Goal: Task Accomplishment & Management: Complete application form

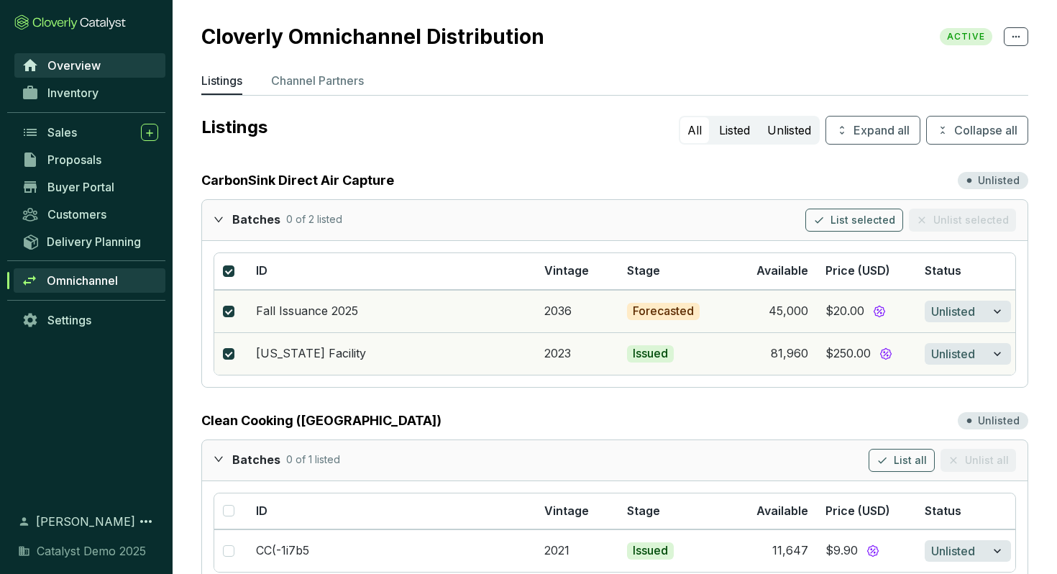
click at [69, 67] on span "Overview" at bounding box center [73, 65] width 53 height 14
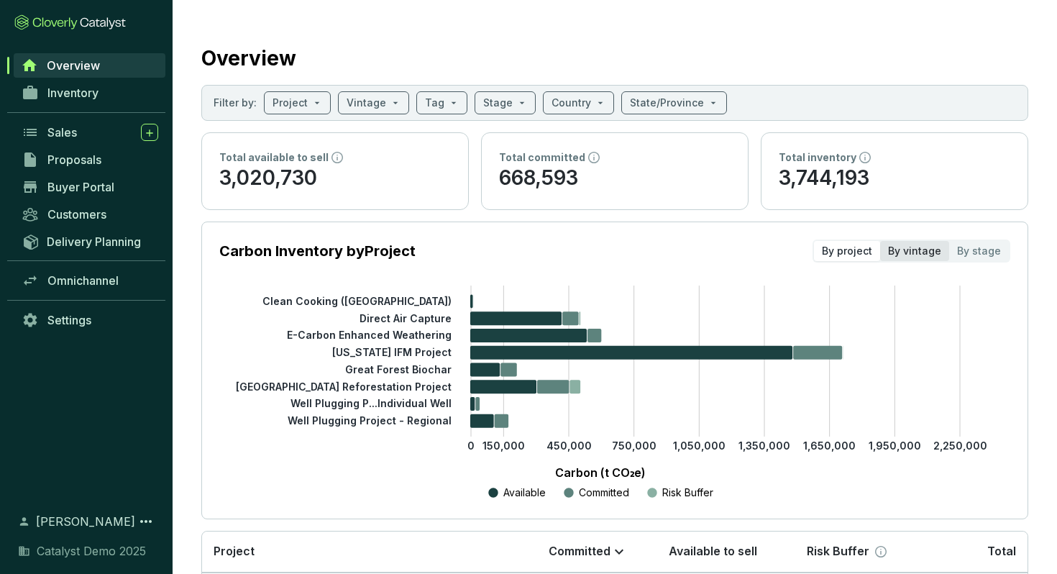
click at [909, 252] on div "By vintage" at bounding box center [914, 251] width 69 height 20
click at [880, 241] on input "By vintage" at bounding box center [880, 241] width 0 height 0
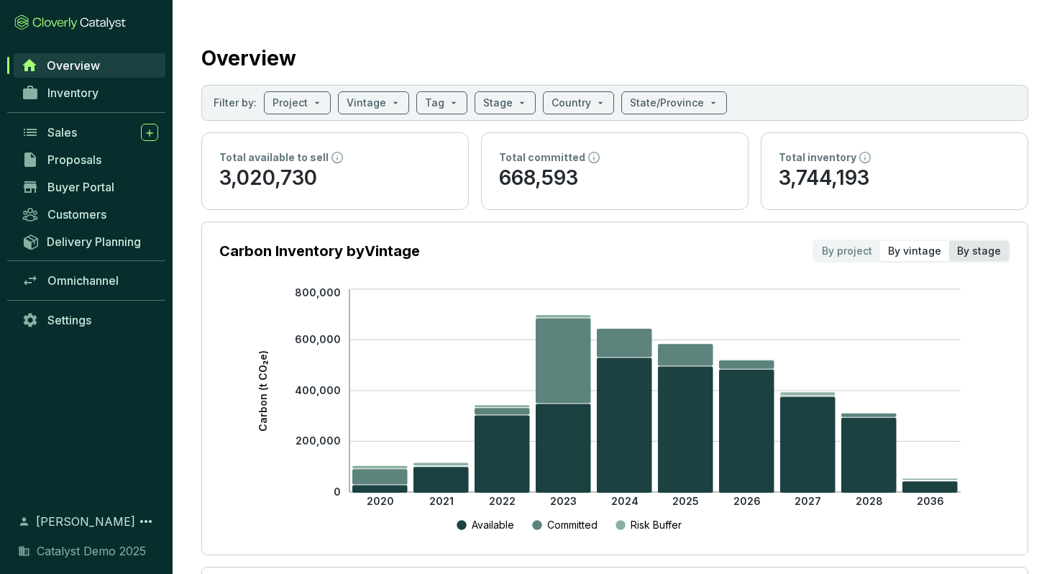
click at [981, 256] on div "By stage" at bounding box center [979, 251] width 60 height 20
click at [949, 241] on input "By stage" at bounding box center [949, 241] width 0 height 0
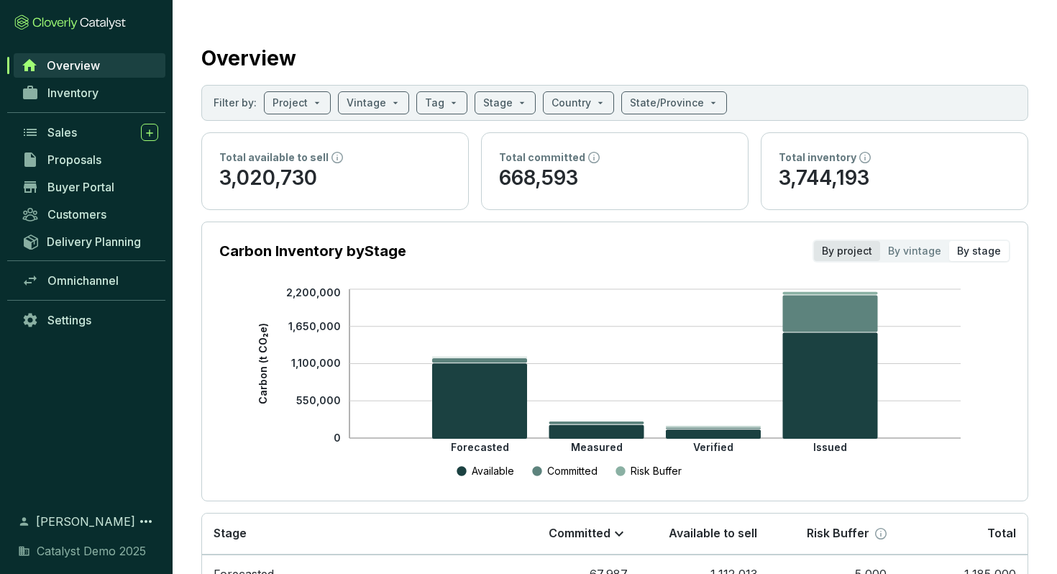
click at [865, 246] on div "By project" at bounding box center [847, 251] width 66 height 20
click at [814, 241] on input "By project" at bounding box center [814, 241] width 0 height 0
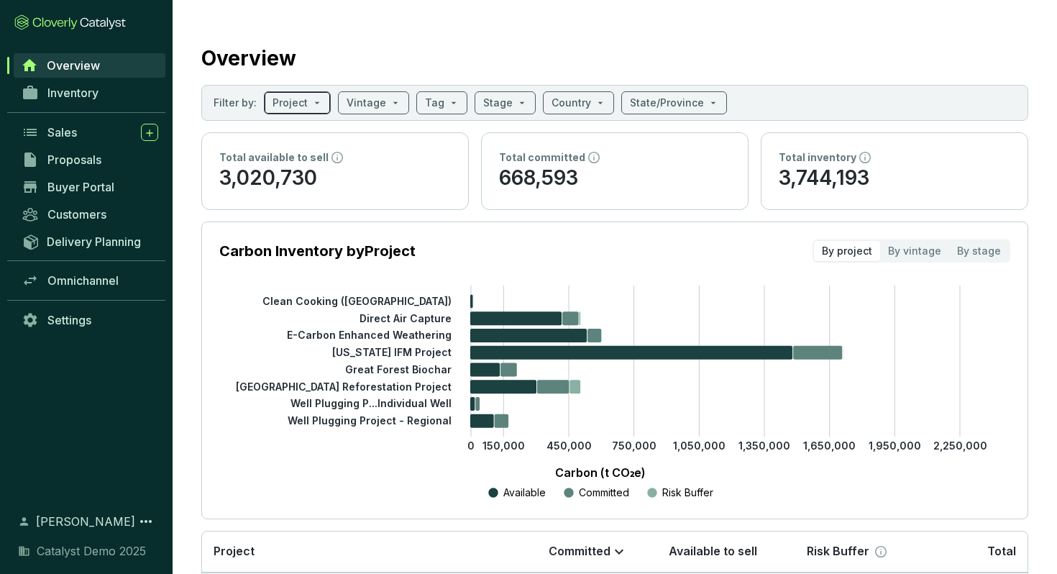
click at [300, 108] on input "search" at bounding box center [289, 103] width 35 height 22
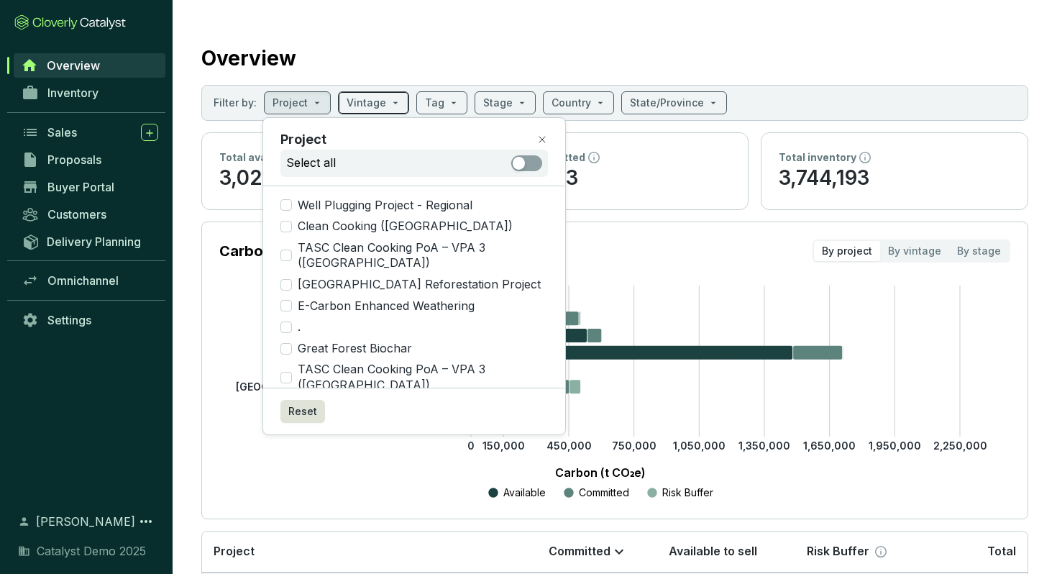
click at [387, 105] on span at bounding box center [373, 103] width 54 height 22
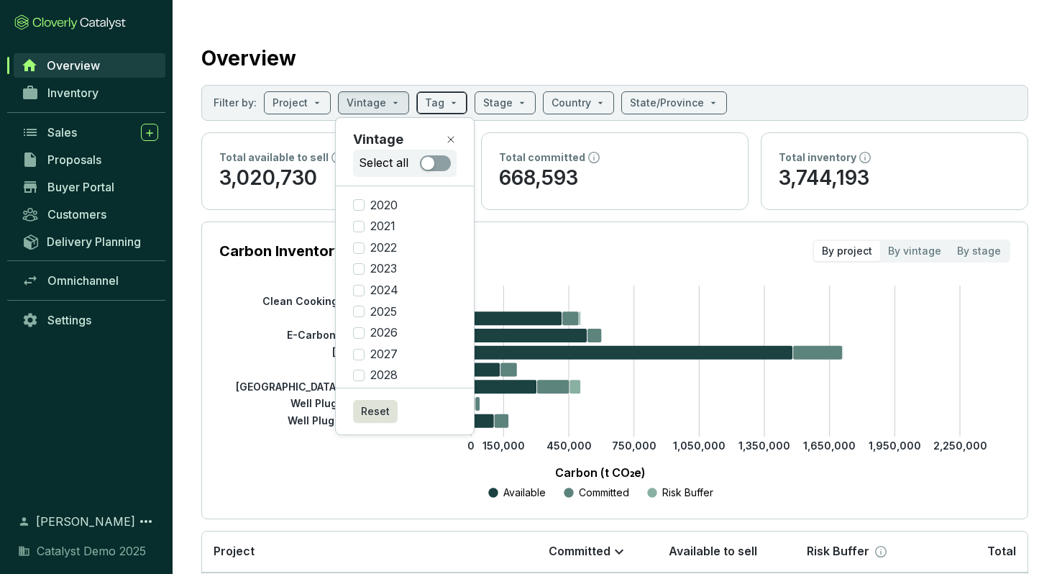
click at [433, 106] on input "search" at bounding box center [434, 103] width 19 height 22
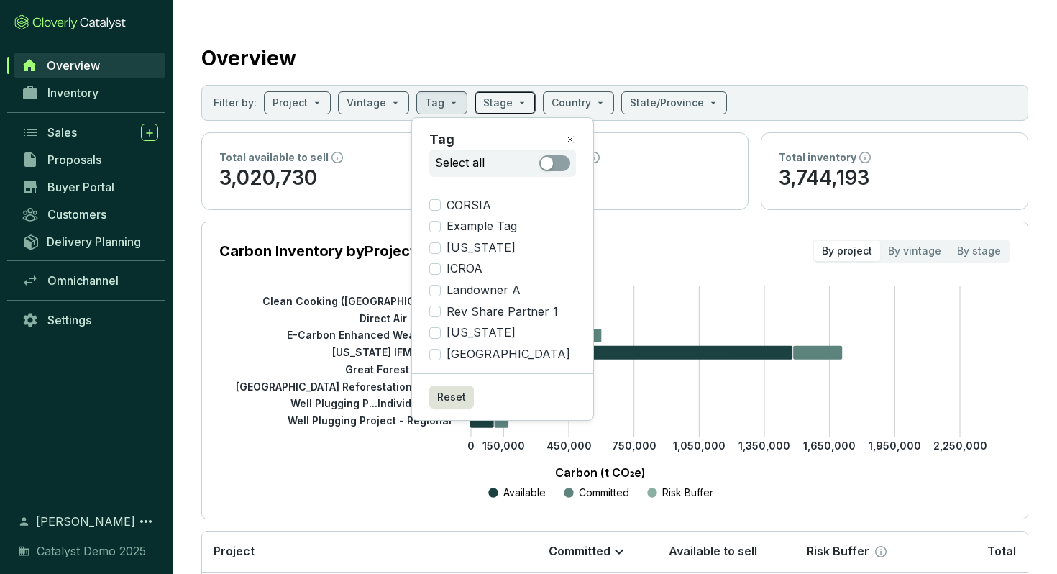
click at [498, 104] on input "search" at bounding box center [497, 103] width 29 height 22
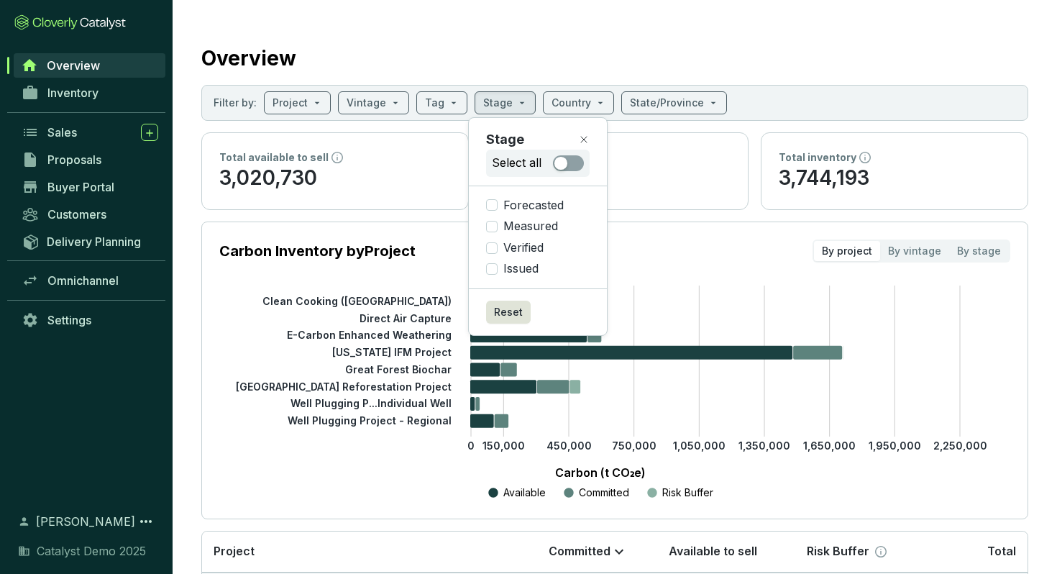
click at [331, 54] on div "Overview" at bounding box center [614, 55] width 827 height 36
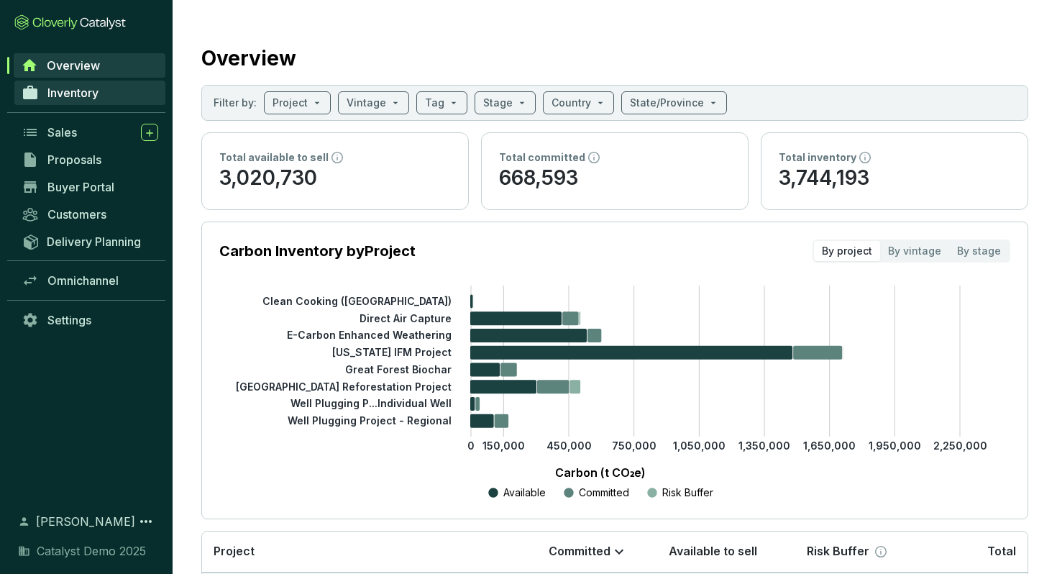
click at [102, 98] on link "Inventory" at bounding box center [89, 93] width 151 height 24
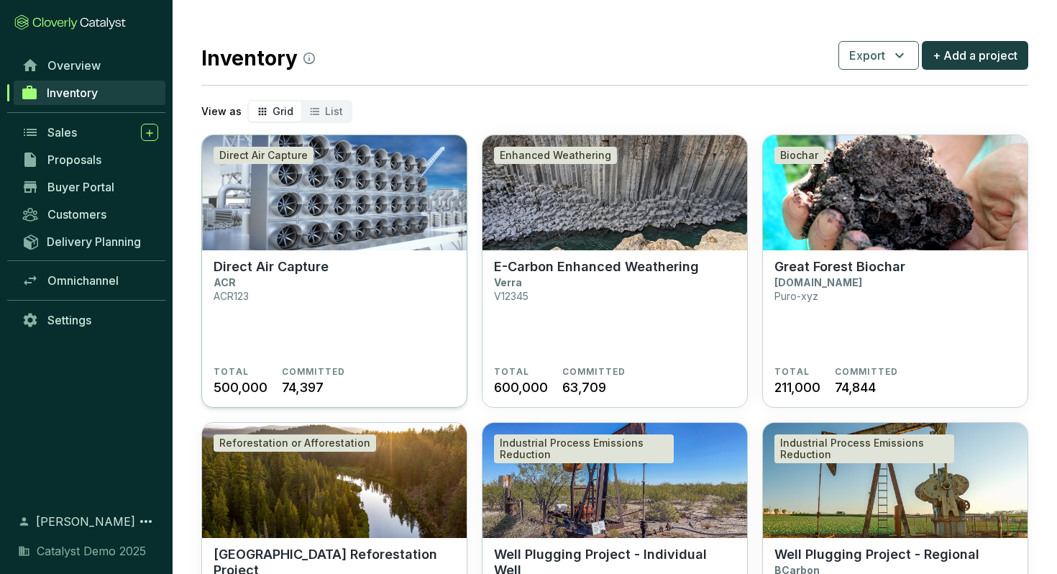
click at [348, 198] on img at bounding box center [334, 192] width 265 height 115
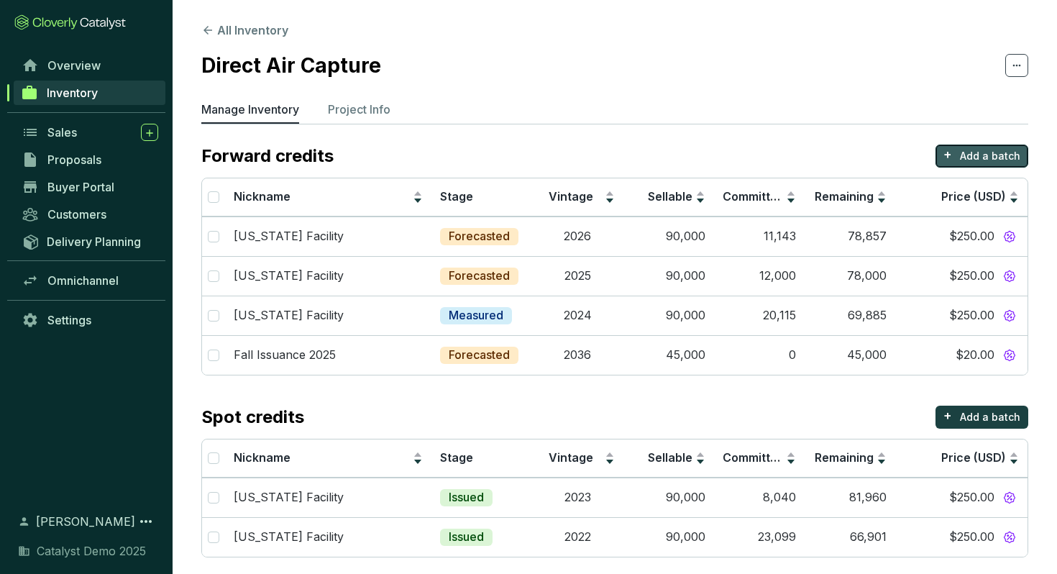
click at [983, 160] on p "Add a batch" at bounding box center [990, 156] width 60 height 14
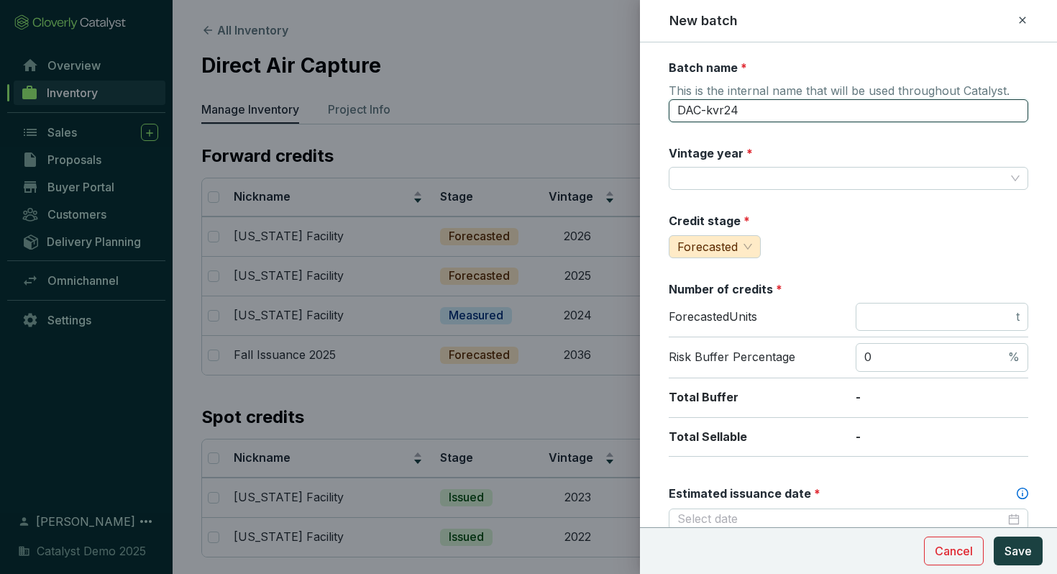
click at [723, 111] on input "DAC-kvr24" at bounding box center [848, 110] width 359 height 23
click at [723, 149] on label "Vintage year *" at bounding box center [711, 153] width 84 height 16
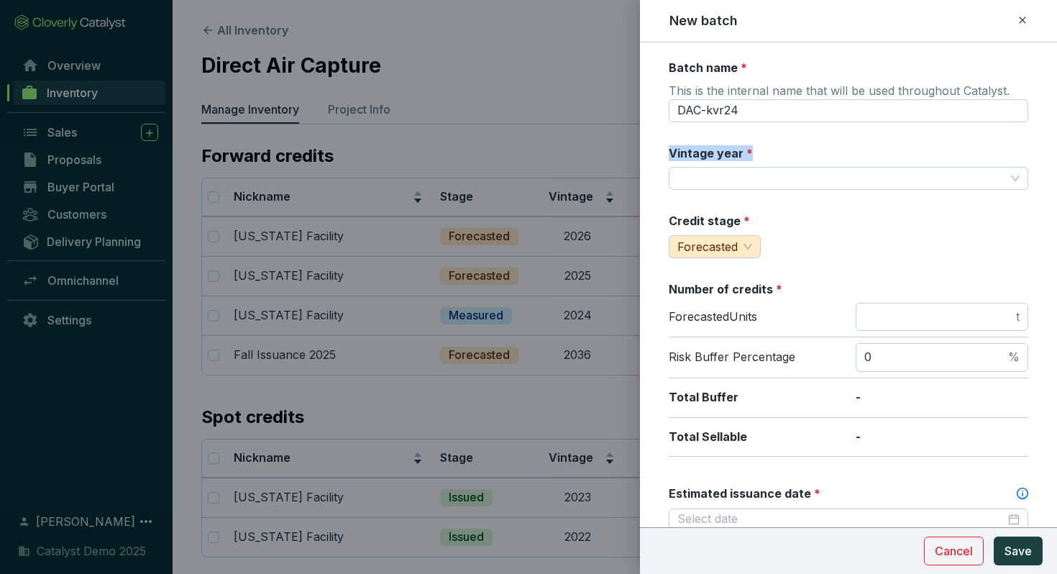
click at [723, 149] on label "Vintage year *" at bounding box center [711, 153] width 84 height 16
click at [710, 217] on label "Credit stage *" at bounding box center [709, 221] width 81 height 16
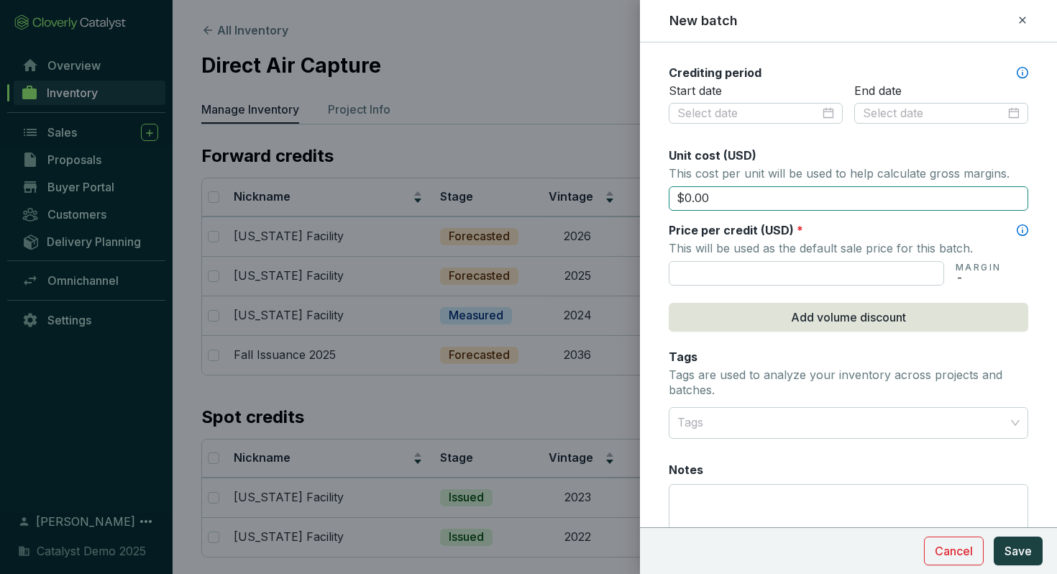
scroll to position [490, 0]
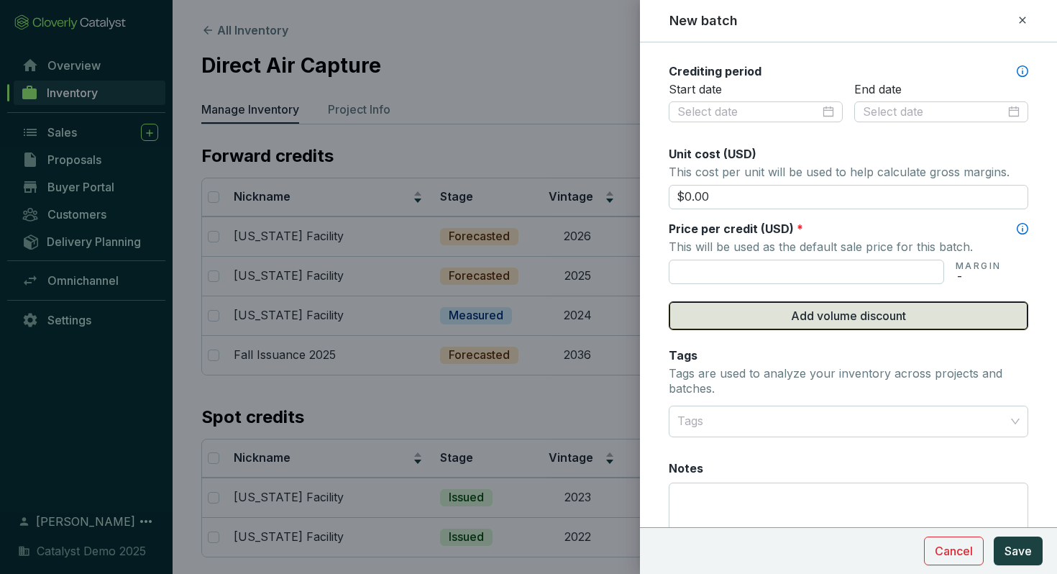
click at [804, 318] on span "Add volume discount" at bounding box center [848, 315] width 115 height 17
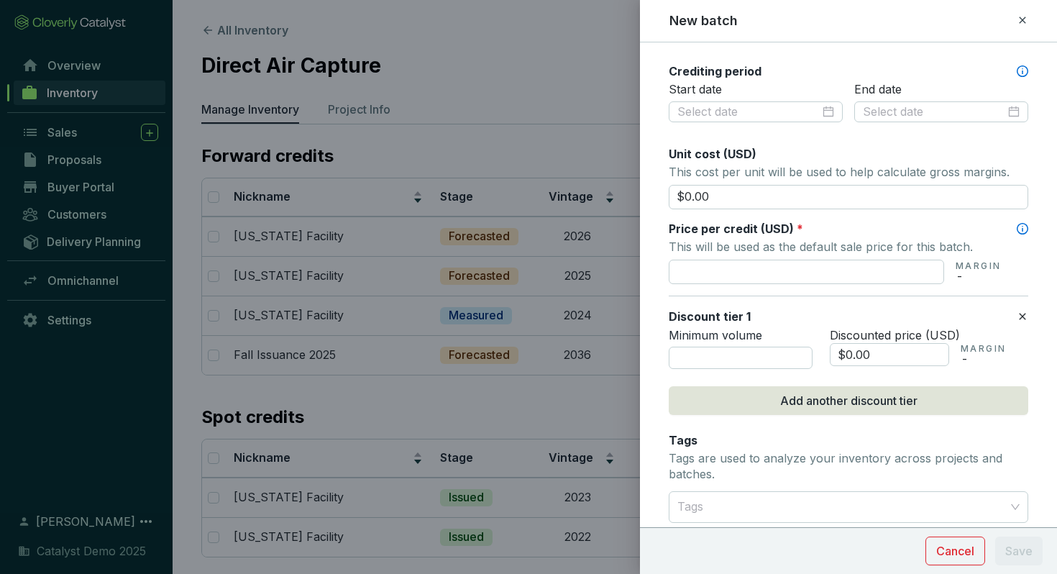
click at [1024, 18] on icon at bounding box center [1022, 20] width 6 height 6
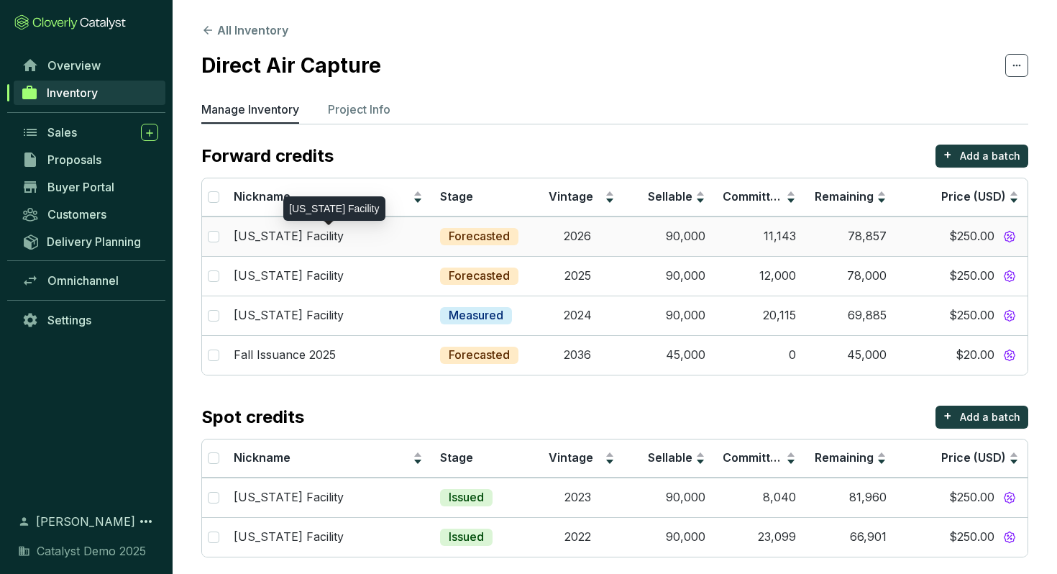
click at [362, 238] on div "[US_STATE] Facility" at bounding box center [328, 237] width 189 height 16
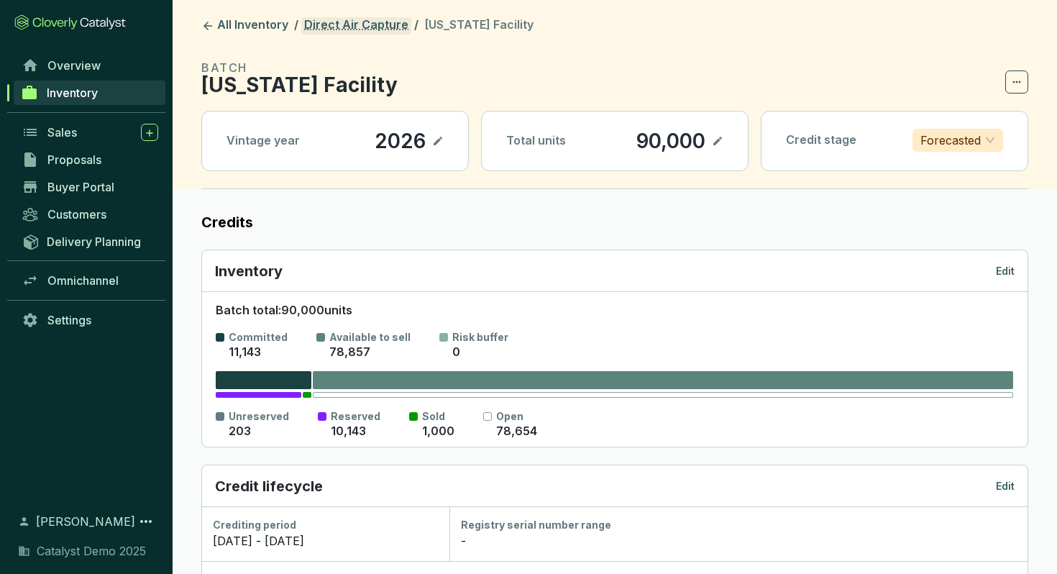
click at [349, 29] on link "Direct Air Capture" at bounding box center [356, 25] width 110 height 17
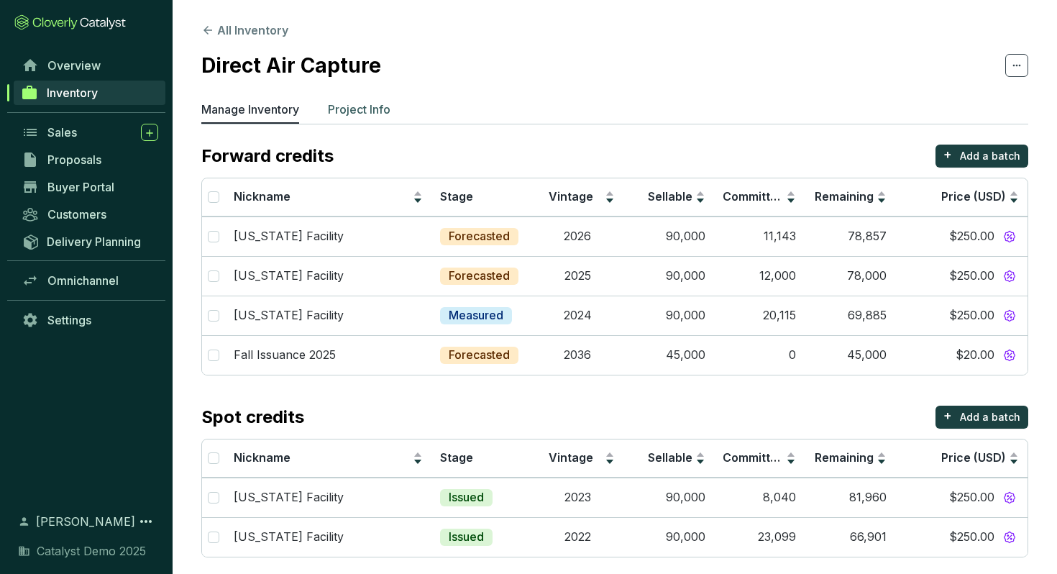
click at [364, 112] on p "Project Info" at bounding box center [359, 109] width 63 height 17
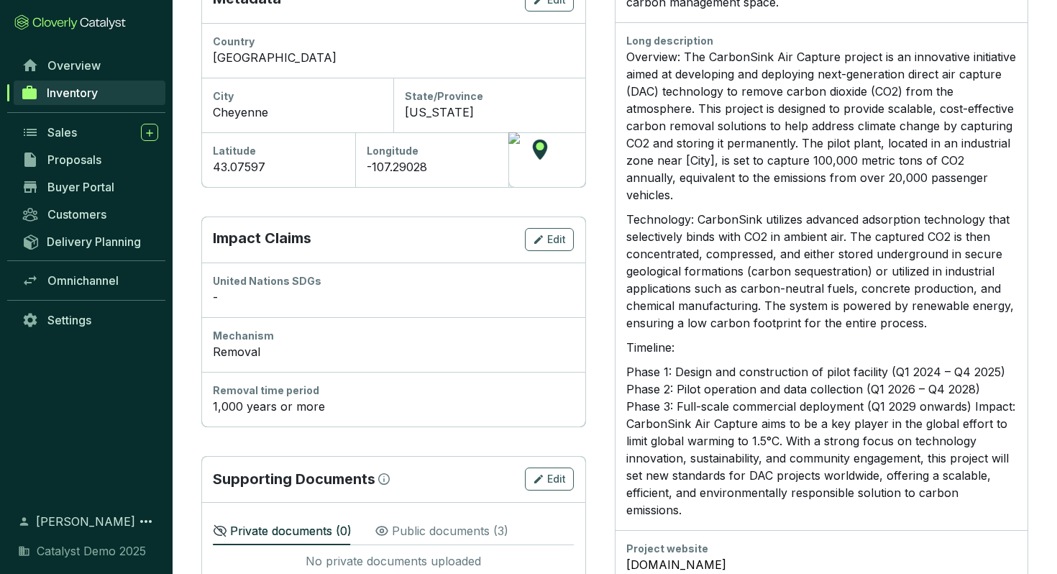
scroll to position [548, 0]
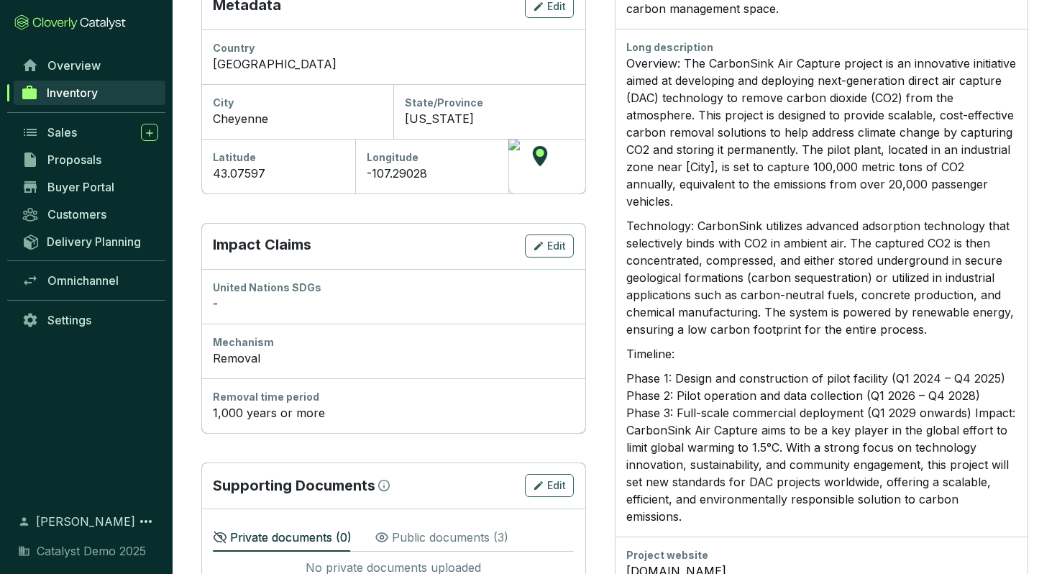
click at [438, 540] on p "Public documents ( 3 )" at bounding box center [450, 536] width 116 height 17
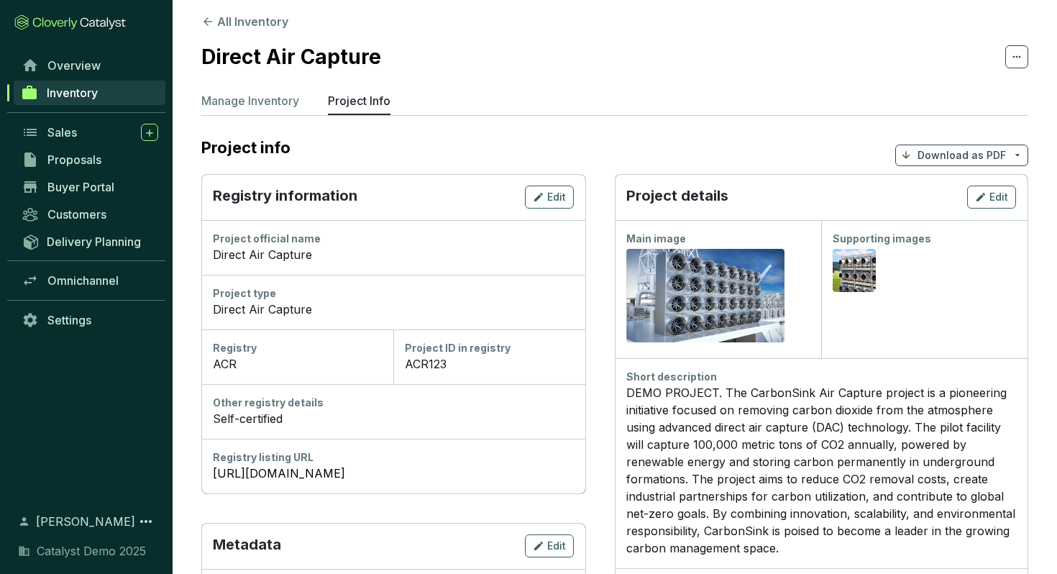
scroll to position [0, 0]
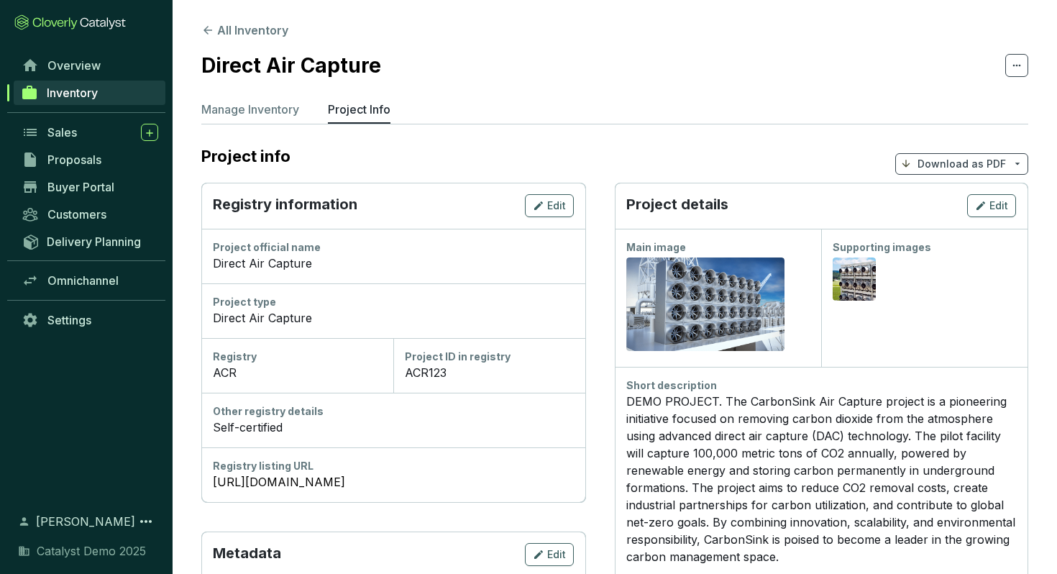
click at [998, 167] on p "Download as PDF" at bounding box center [961, 164] width 88 height 14
click at [963, 200] on span "Show pricing" at bounding box center [961, 198] width 65 height 12
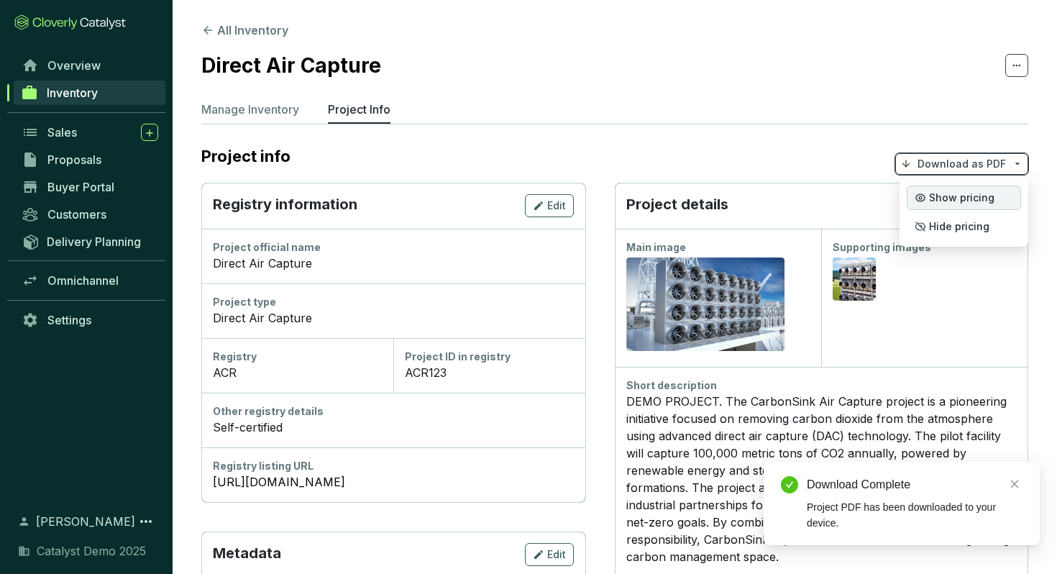
click at [938, 199] on span "Show pricing" at bounding box center [961, 198] width 65 height 12
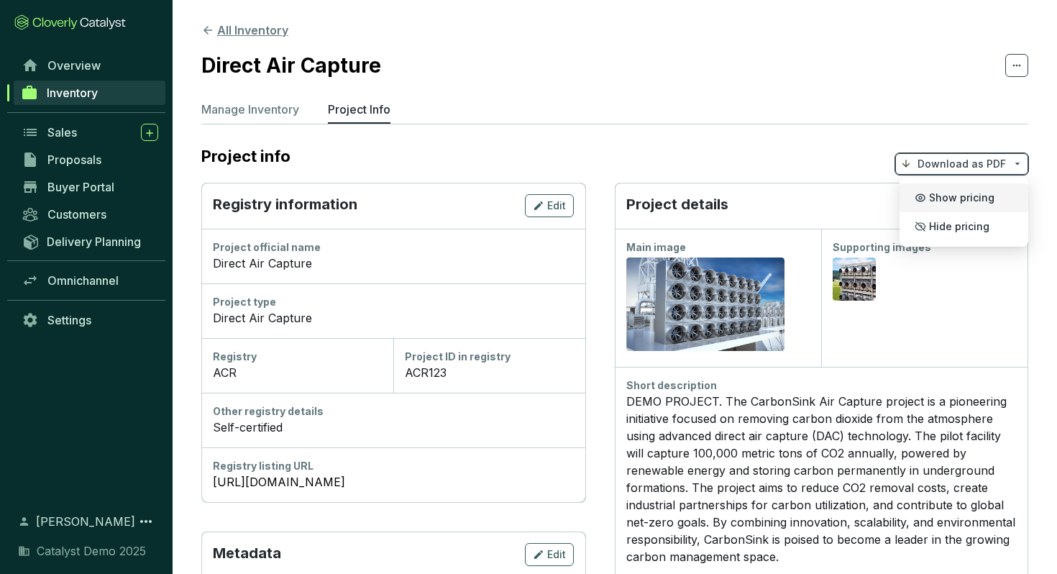
click at [266, 29] on button "All Inventory" at bounding box center [244, 30] width 87 height 17
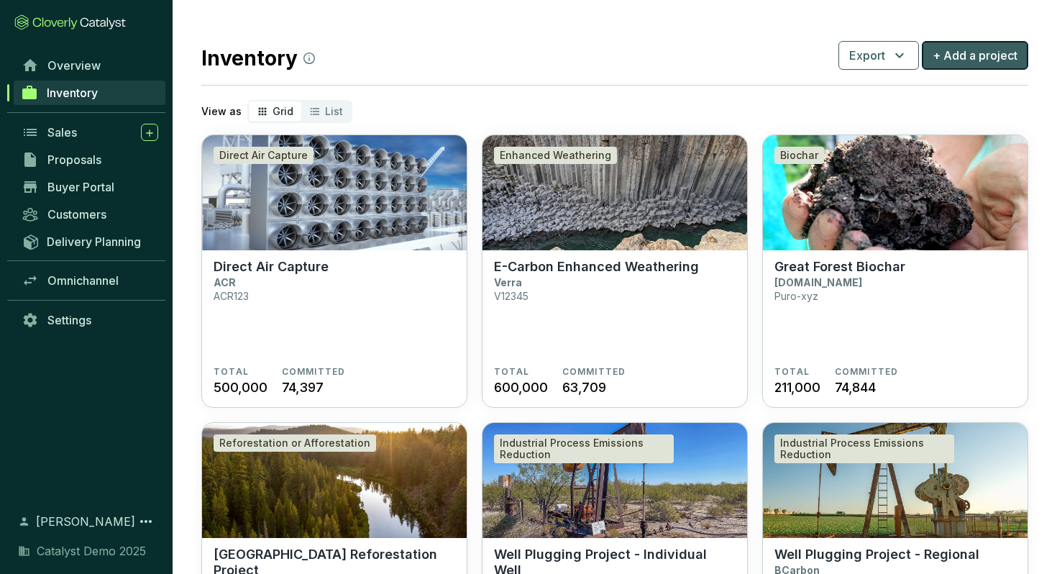
click at [965, 61] on span "+ Add a project" at bounding box center [974, 55] width 85 height 17
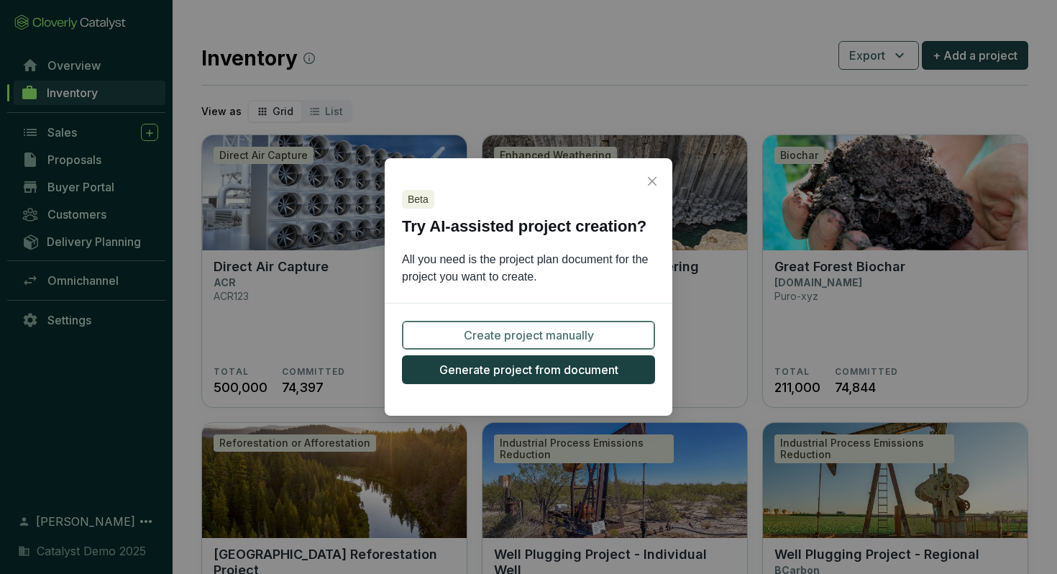
click at [540, 335] on span "Create project manually" at bounding box center [529, 334] width 130 height 17
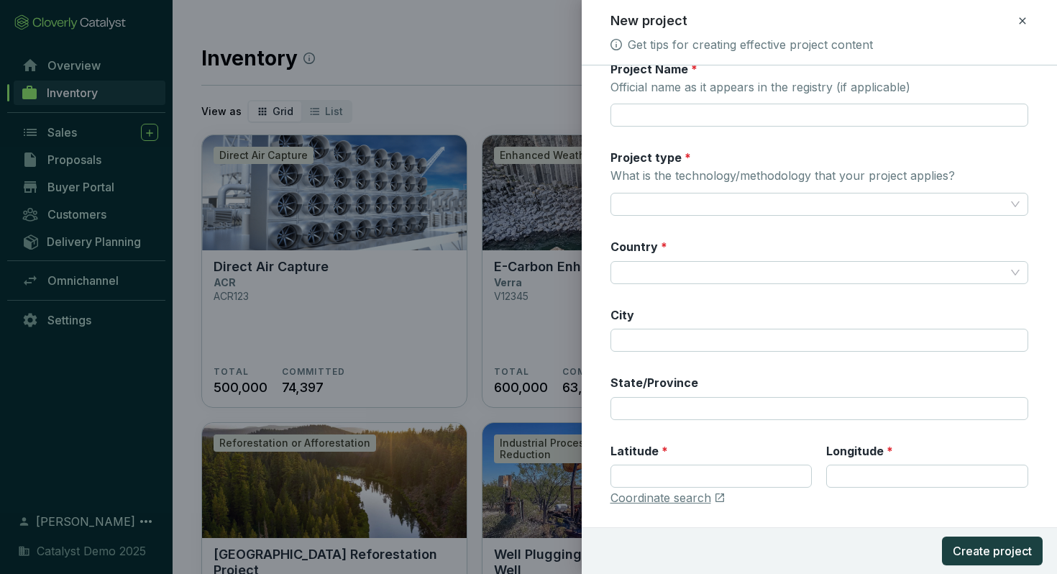
scroll to position [229, 0]
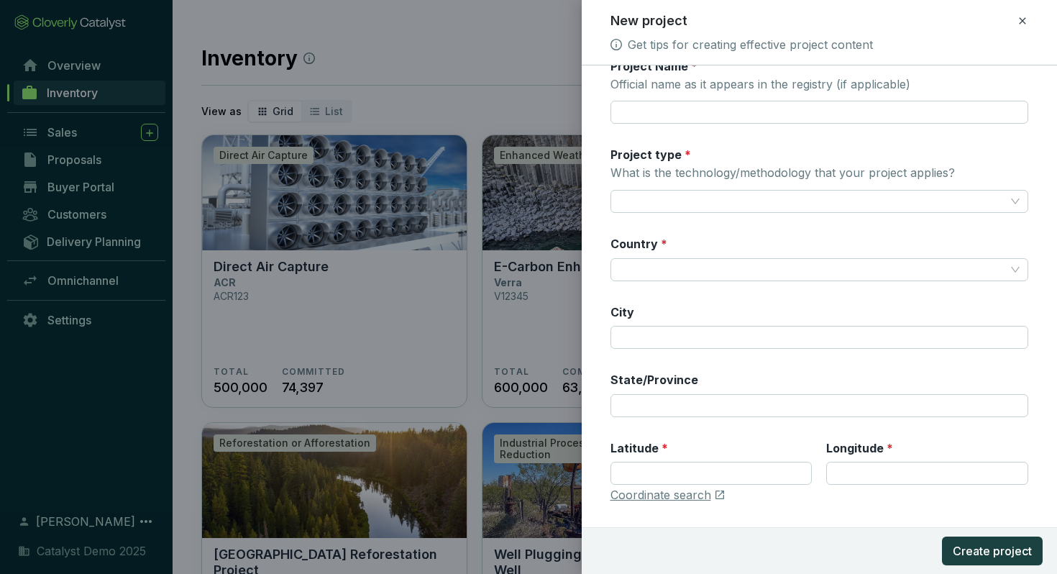
click at [1022, 19] on icon at bounding box center [1022, 20] width 6 height 6
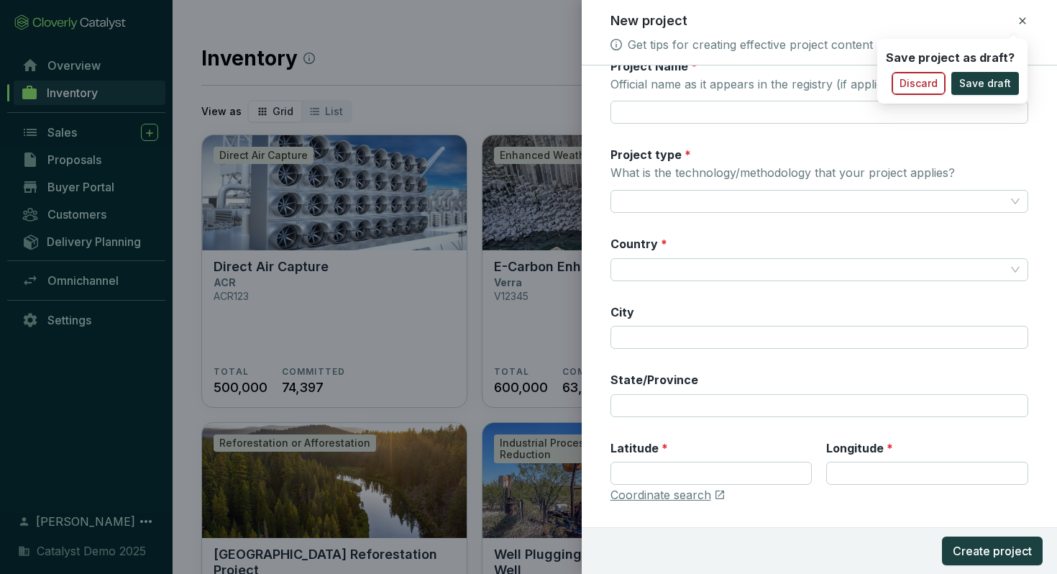
click at [933, 88] on span "Discard" at bounding box center [918, 83] width 38 height 14
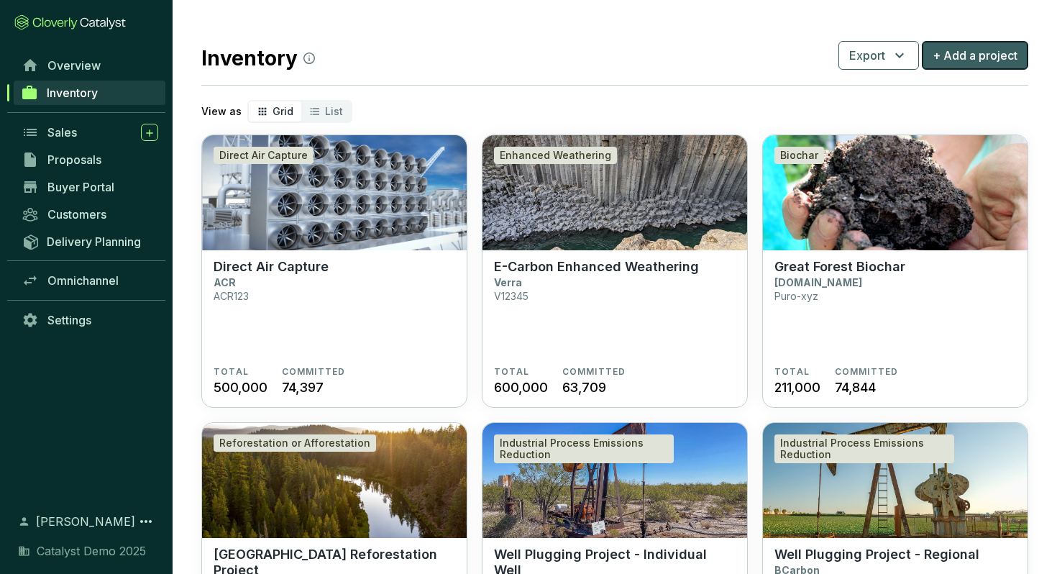
click at [953, 58] on span "+ Add a project" at bounding box center [974, 55] width 85 height 17
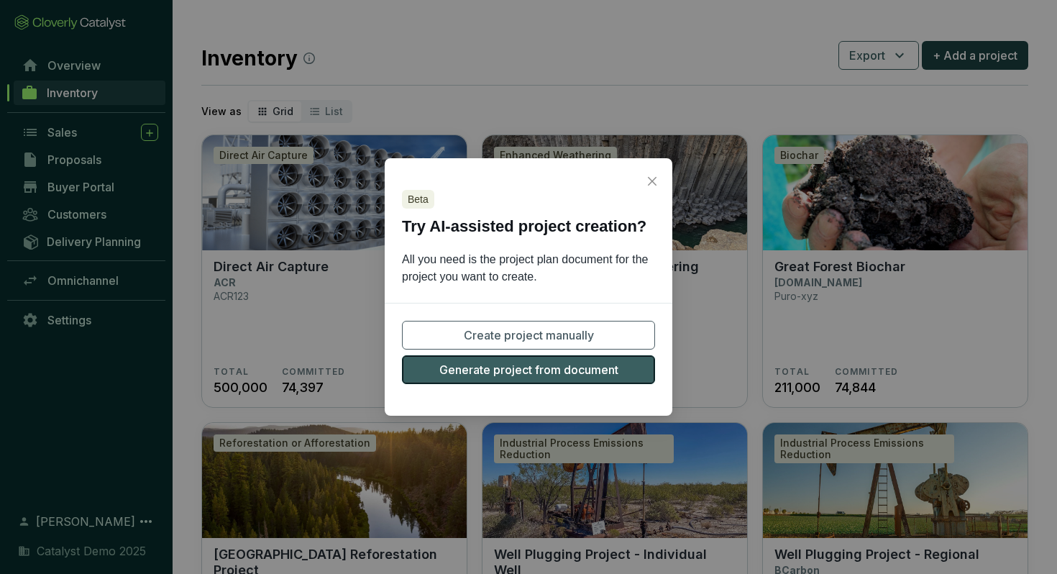
click at [551, 374] on span "Generate project from document" at bounding box center [528, 369] width 179 height 17
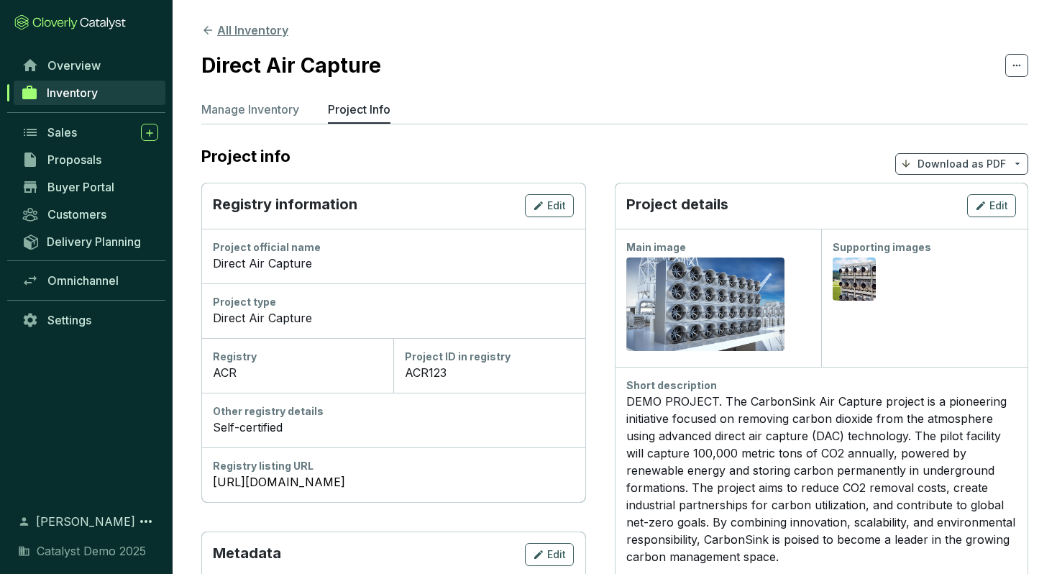
click at [254, 30] on button "All Inventory" at bounding box center [244, 30] width 87 height 17
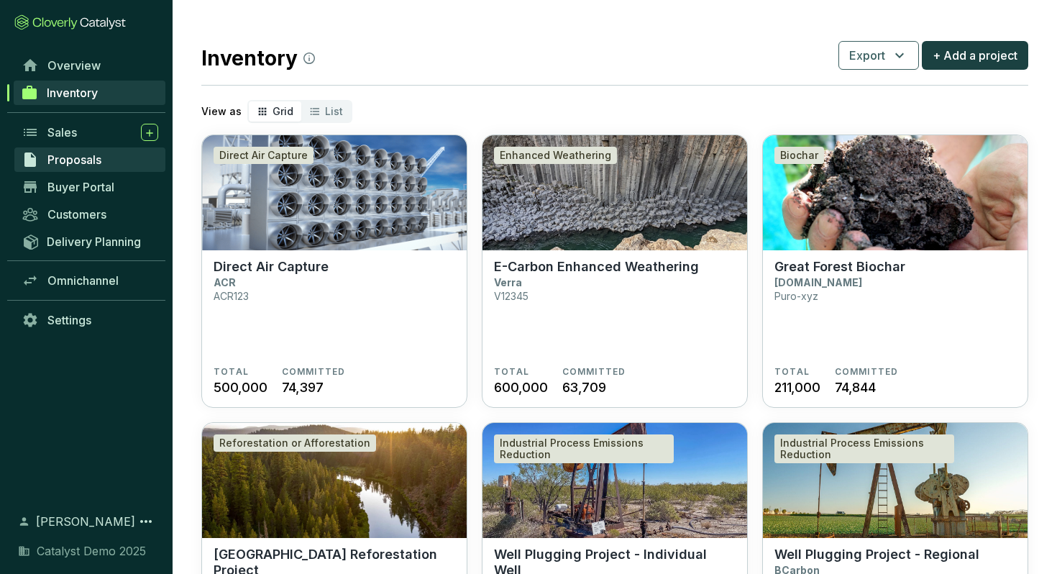
click at [112, 162] on link "Proposals" at bounding box center [89, 159] width 151 height 24
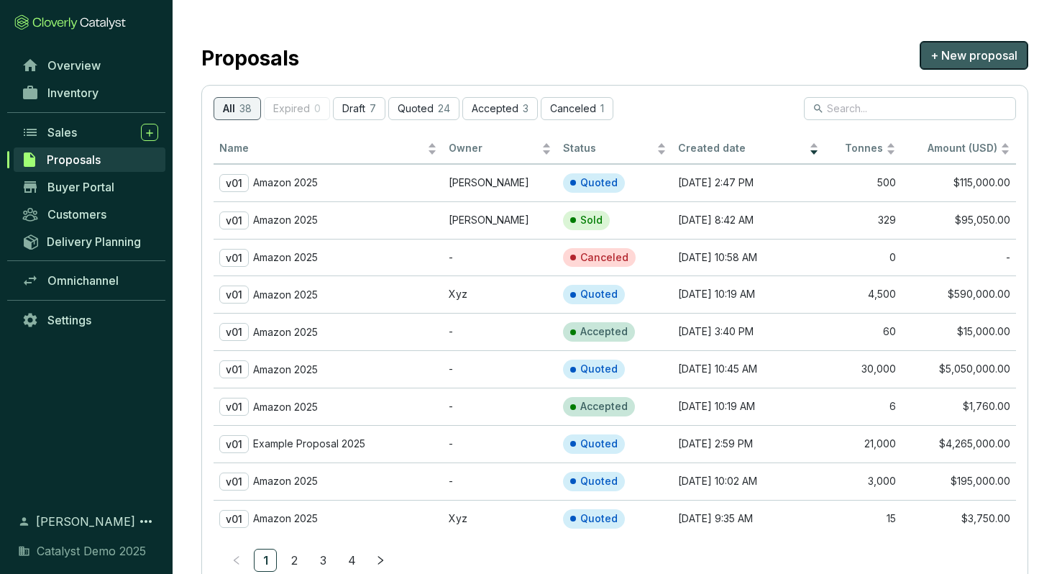
click at [960, 57] on span "+ New proposal" at bounding box center [973, 55] width 87 height 17
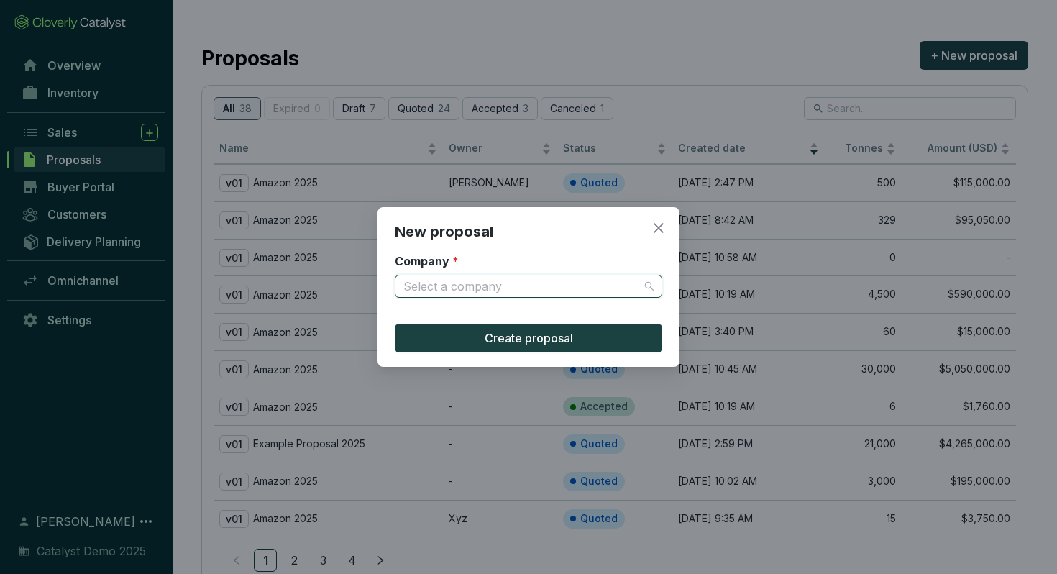
click at [533, 291] on input "Company *" at bounding box center [521, 286] width 236 height 22
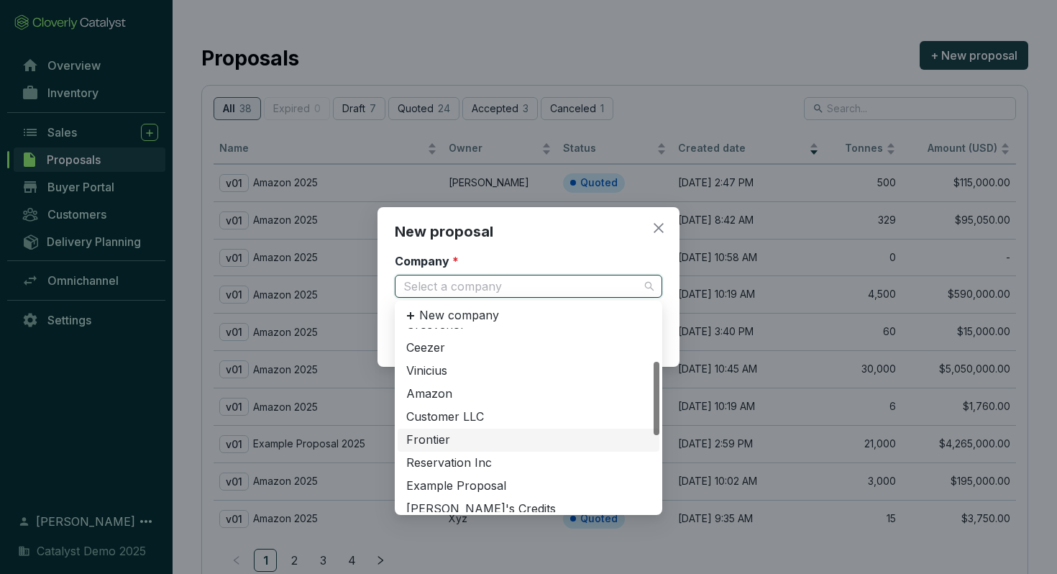
scroll to position [86, 0]
click at [461, 395] on div "Amazon" at bounding box center [528, 392] width 244 height 16
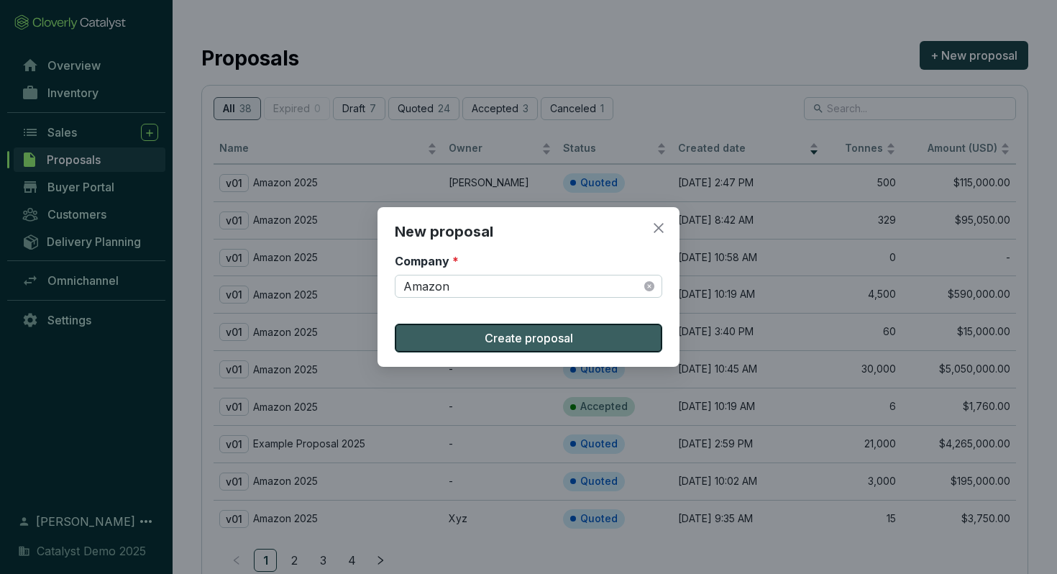
click at [506, 341] on span "Create proposal" at bounding box center [528, 337] width 88 height 17
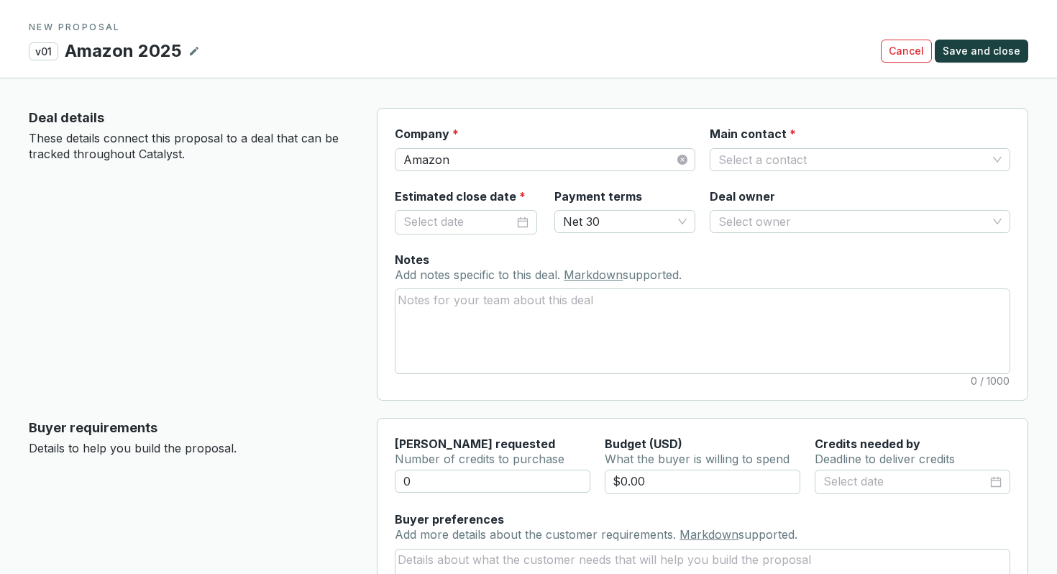
click at [52, 119] on p "Deal details" at bounding box center [191, 118] width 325 height 20
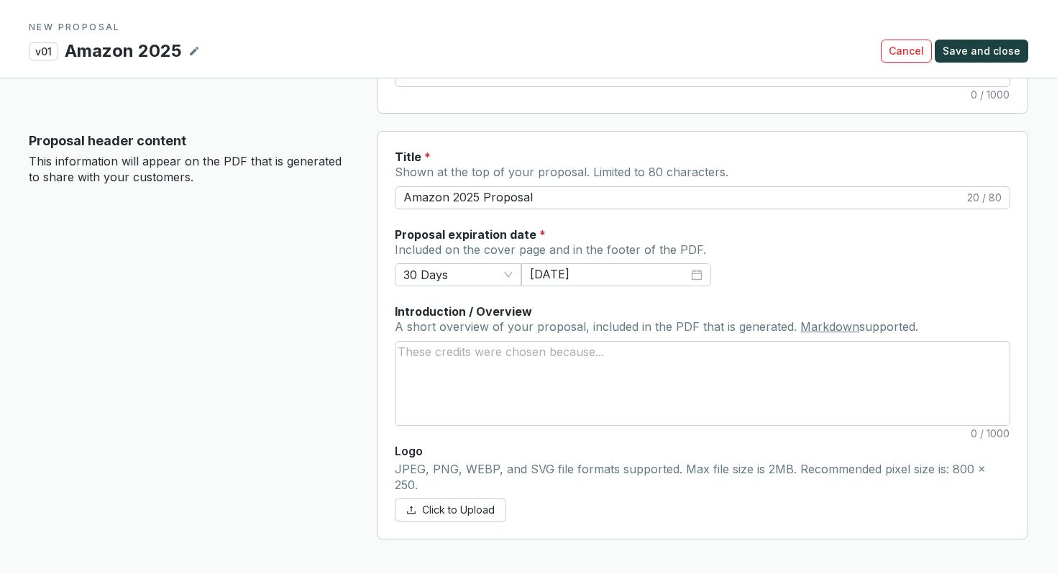
scroll to position [549, 0]
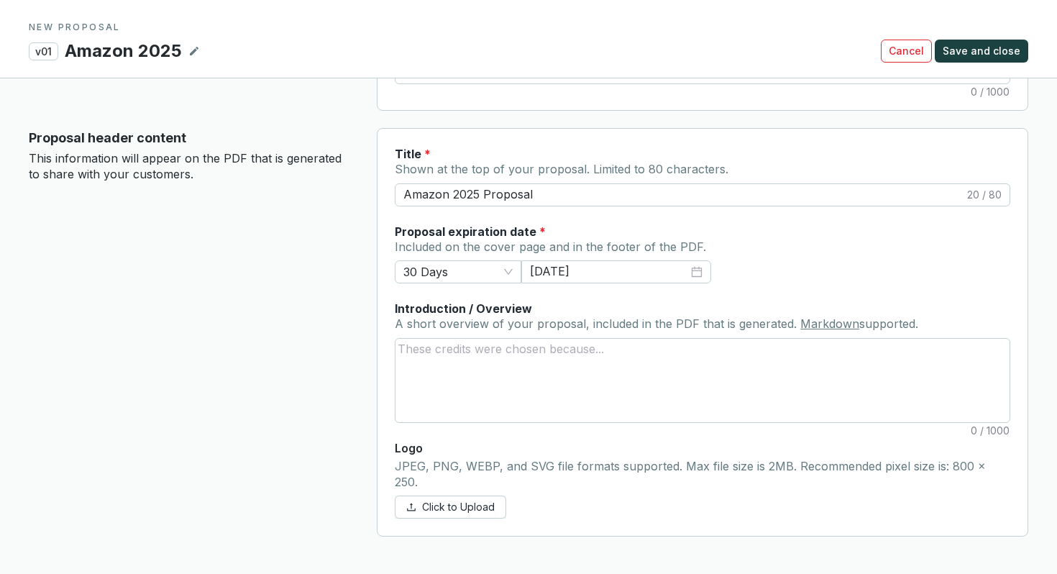
click at [435, 227] on label "Proposal expiration date *" at bounding box center [470, 232] width 151 height 16
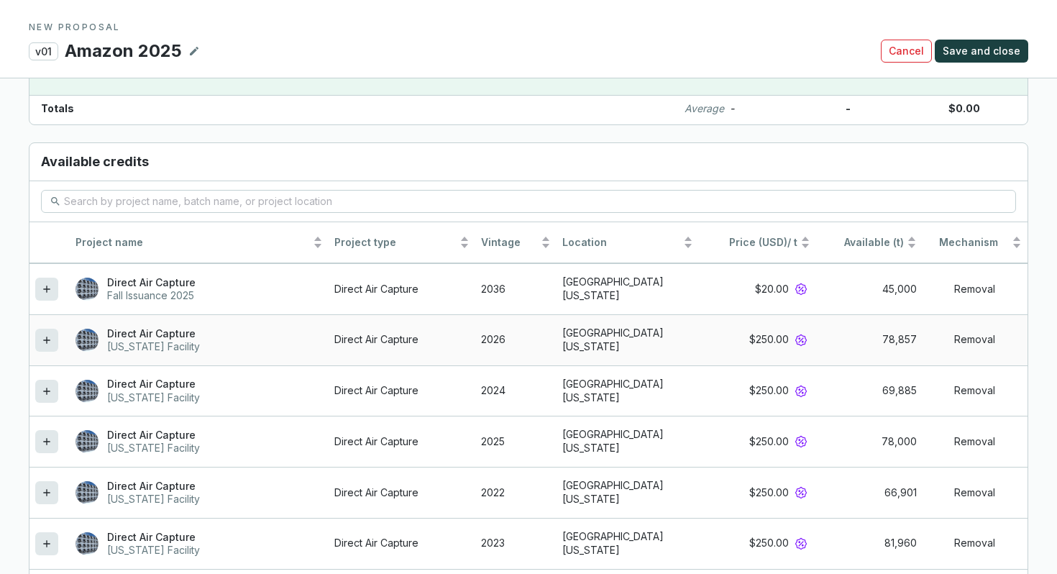
scroll to position [1175, 0]
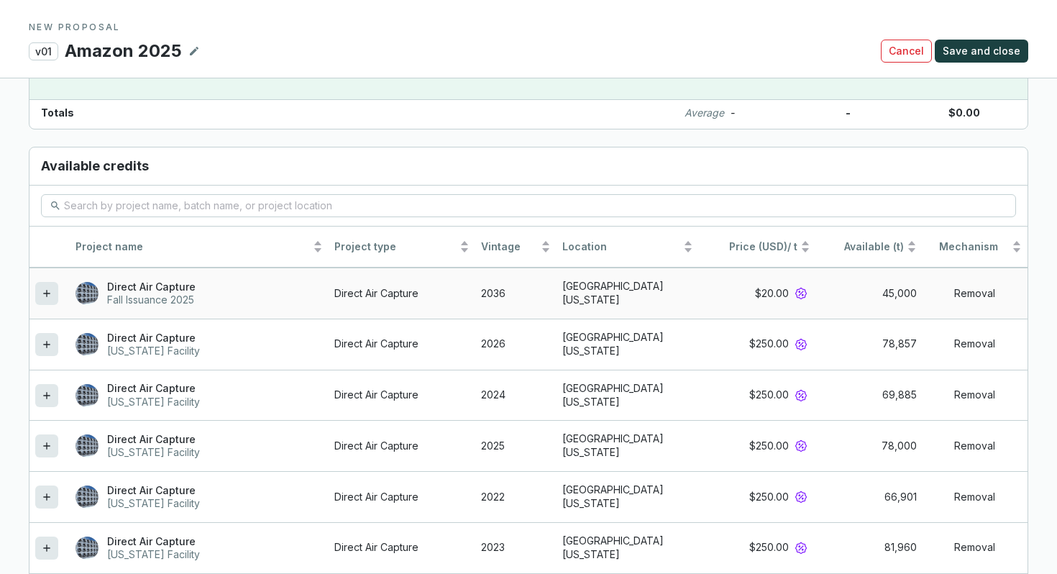
click at [45, 285] on icon at bounding box center [47, 293] width 12 height 17
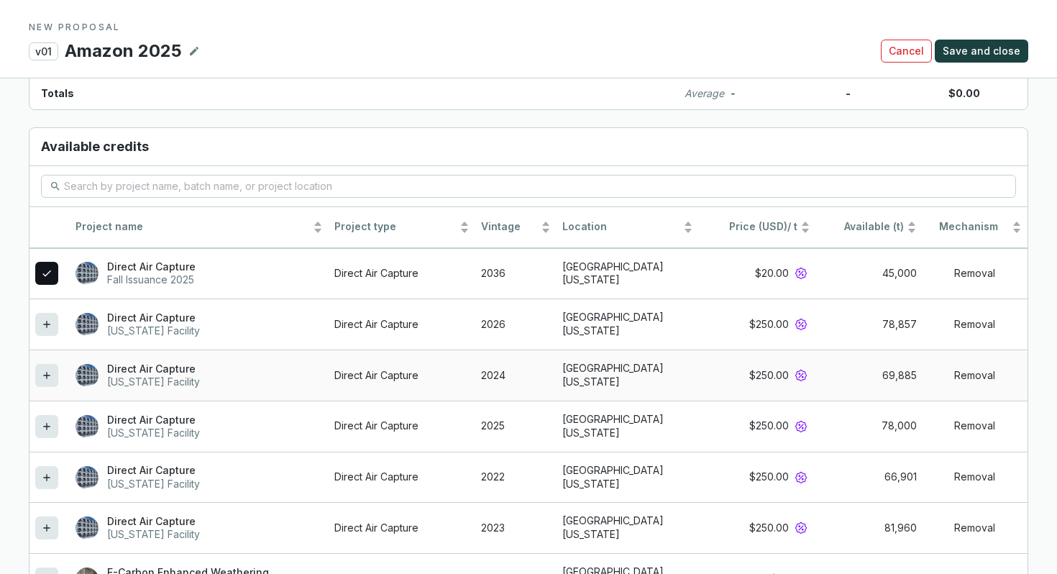
click at [47, 367] on icon at bounding box center [47, 375] width 12 height 17
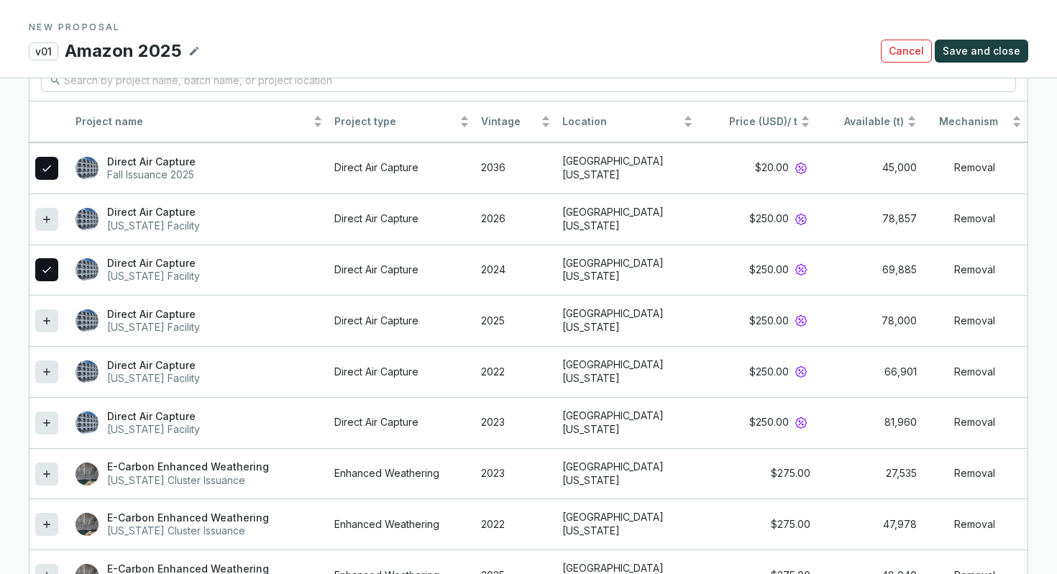
scroll to position [1336, 0]
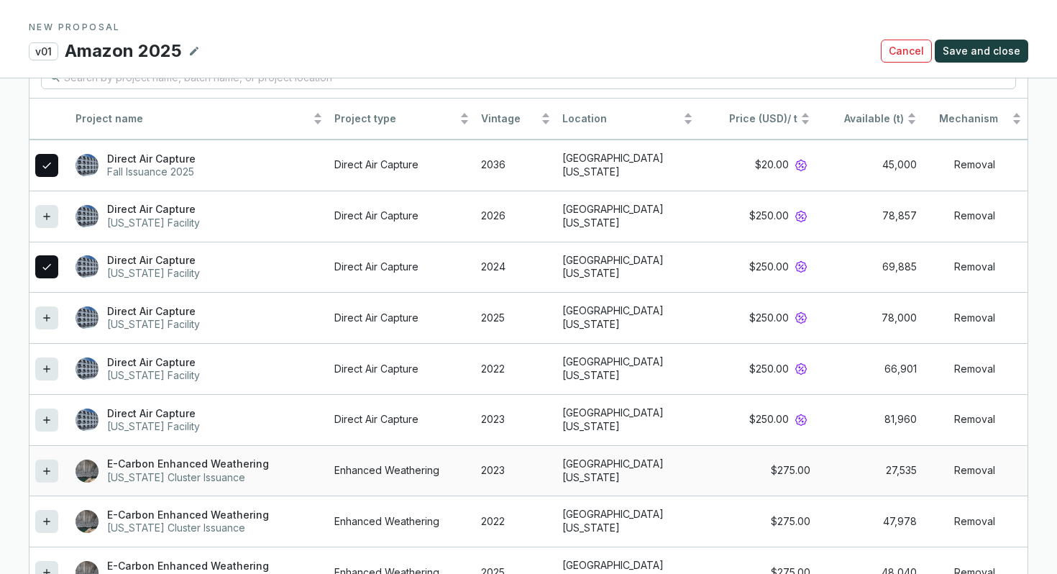
click at [42, 462] on icon at bounding box center [47, 470] width 12 height 17
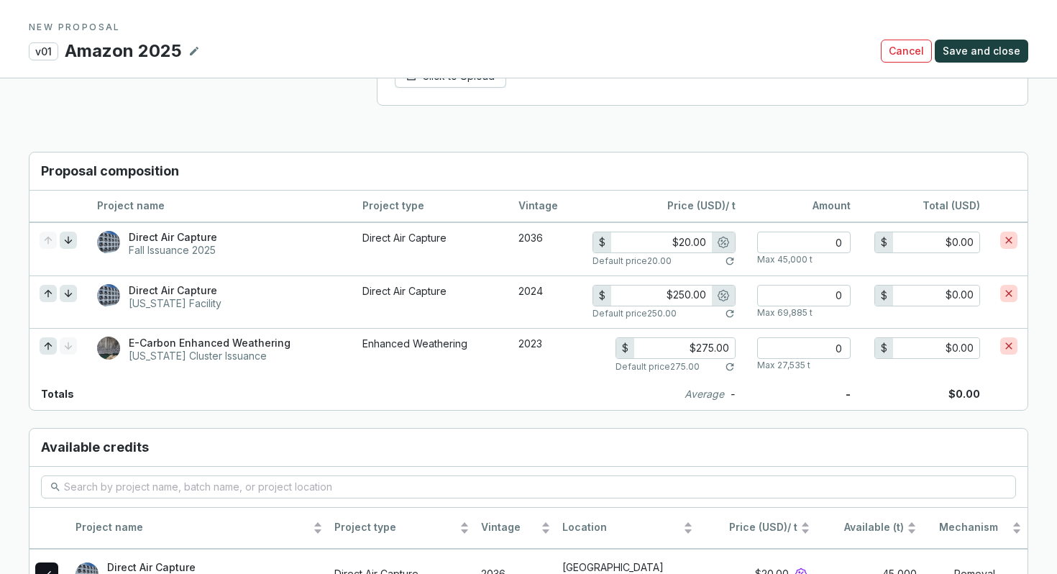
scroll to position [975, 0]
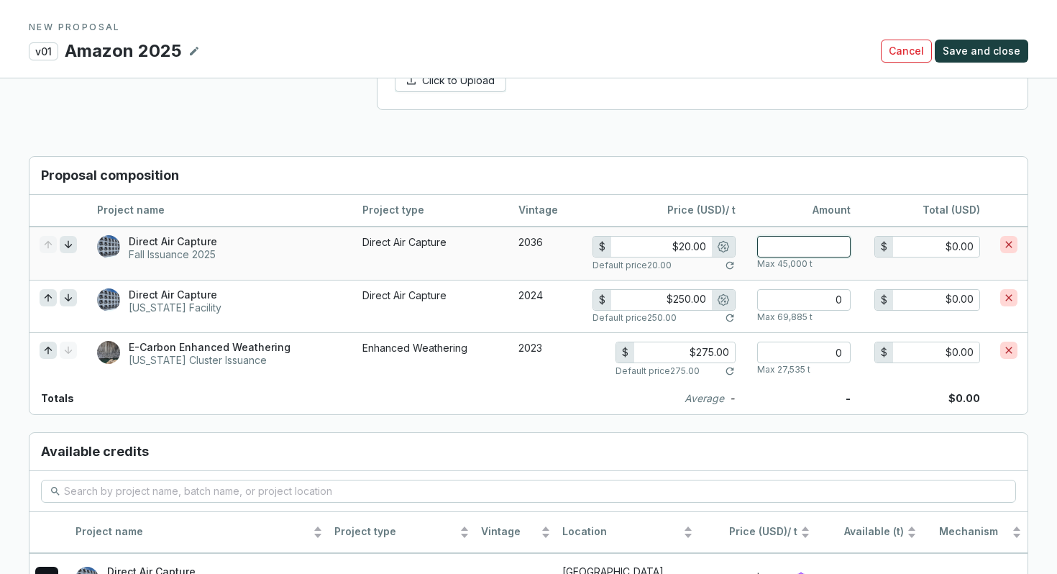
click at [796, 236] on input "number" at bounding box center [803, 247] width 93 height 22
type input "4"
type input "$80.00"
type input "40"
type input "$800.00"
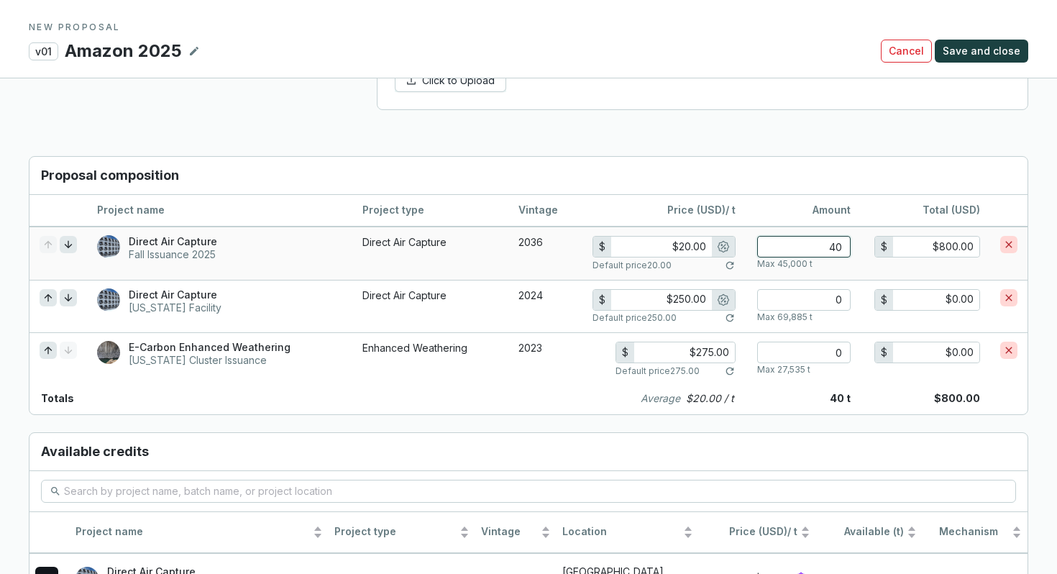
type input "400"
type input "$8,000.00"
type input "$16.00"
type input "4000"
type input "$64,000.00"
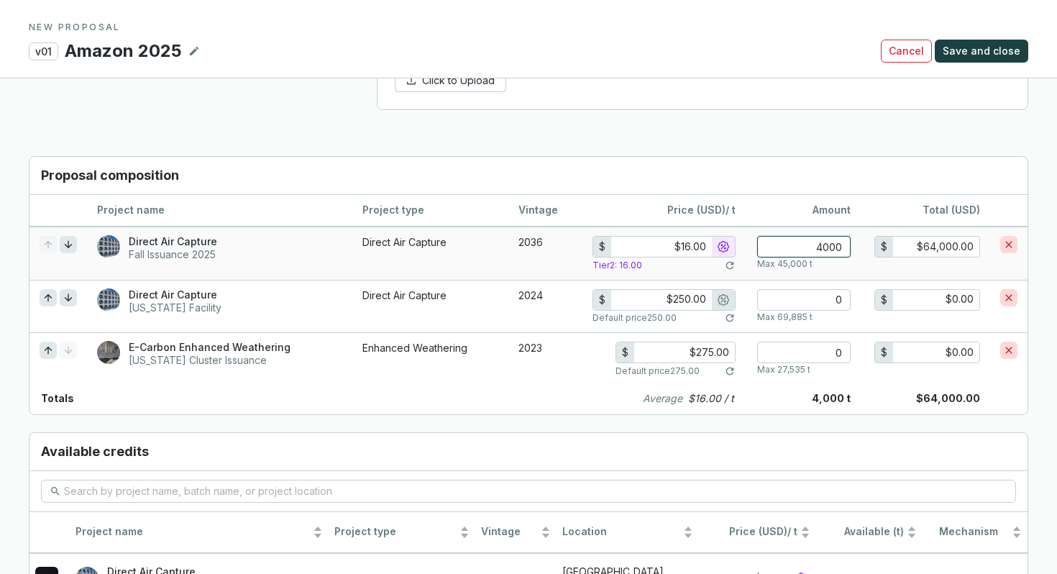
type input "4000"
click at [782, 258] on p "Max 45,000 t" at bounding box center [784, 264] width 55 height 12
click at [819, 236] on input "4000" at bounding box center [803, 247] width 93 height 22
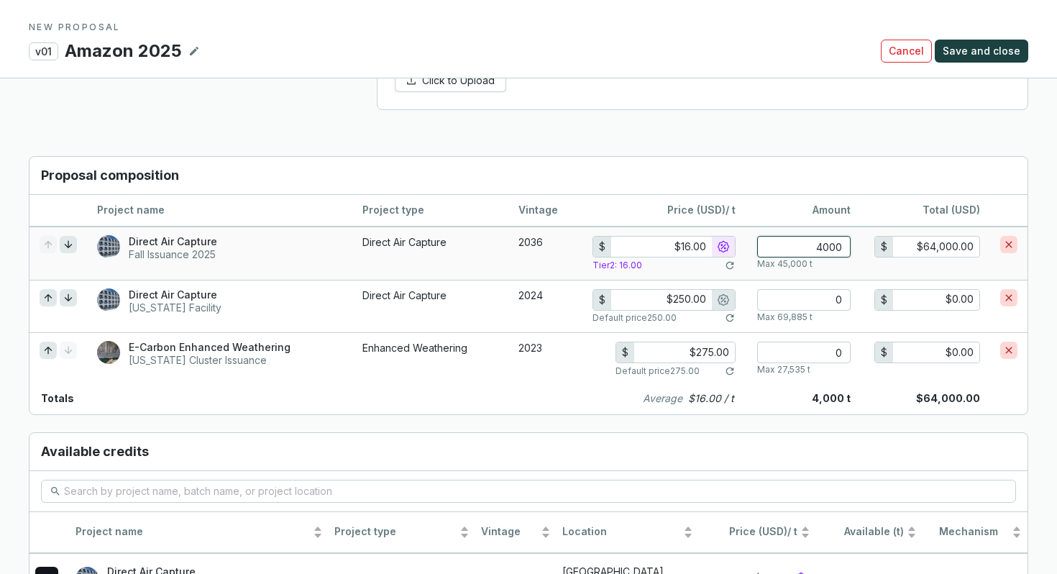
click at [819, 236] on input "4000" at bounding box center [803, 247] width 93 height 22
type input "$20.00"
type input "4"
type input "$80.00"
type input "46"
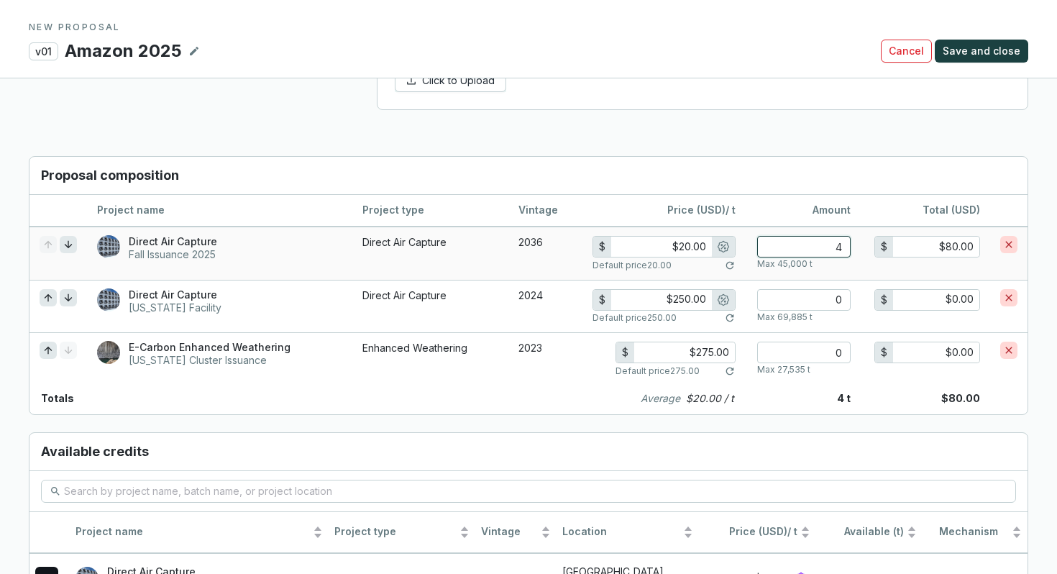
type input "$920.00"
type input "460"
type input "$9,200.00"
type input "$16.00"
type input "4600"
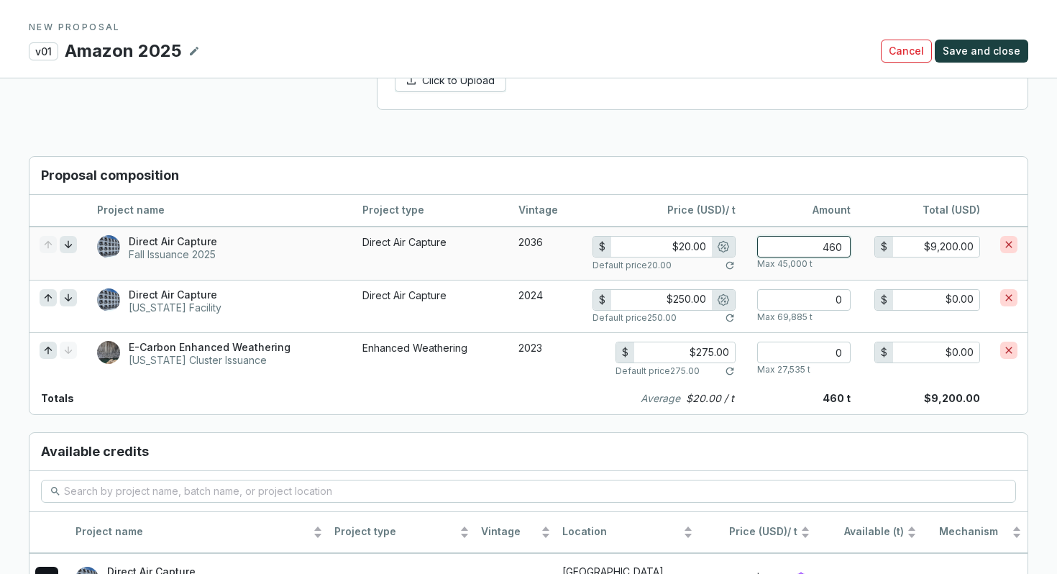
type input "$73,600.00"
type input "46000"
type input "$736,000.00"
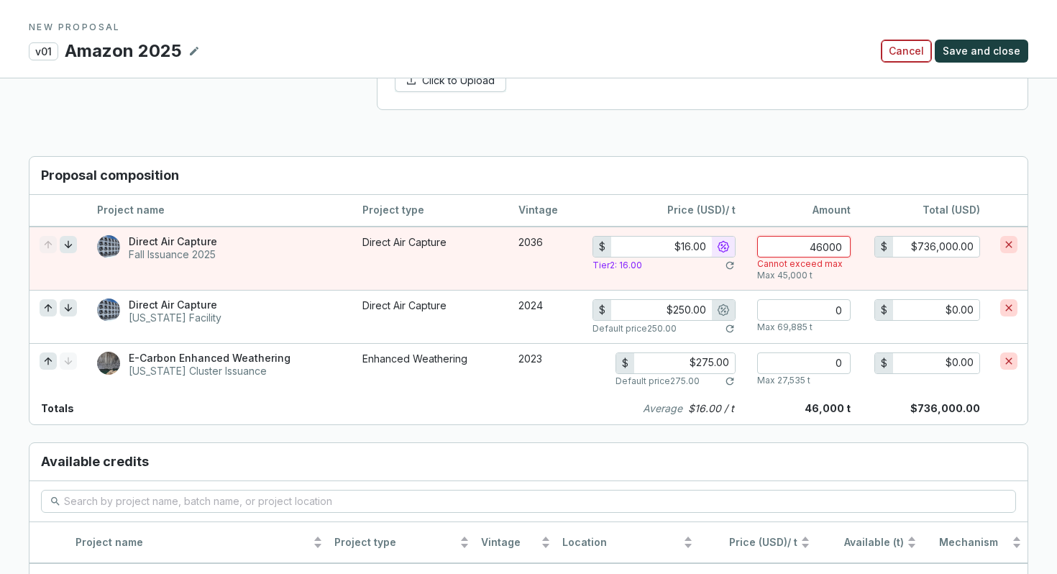
type input "46000"
click at [909, 55] on span "Cancel" at bounding box center [905, 51] width 35 height 14
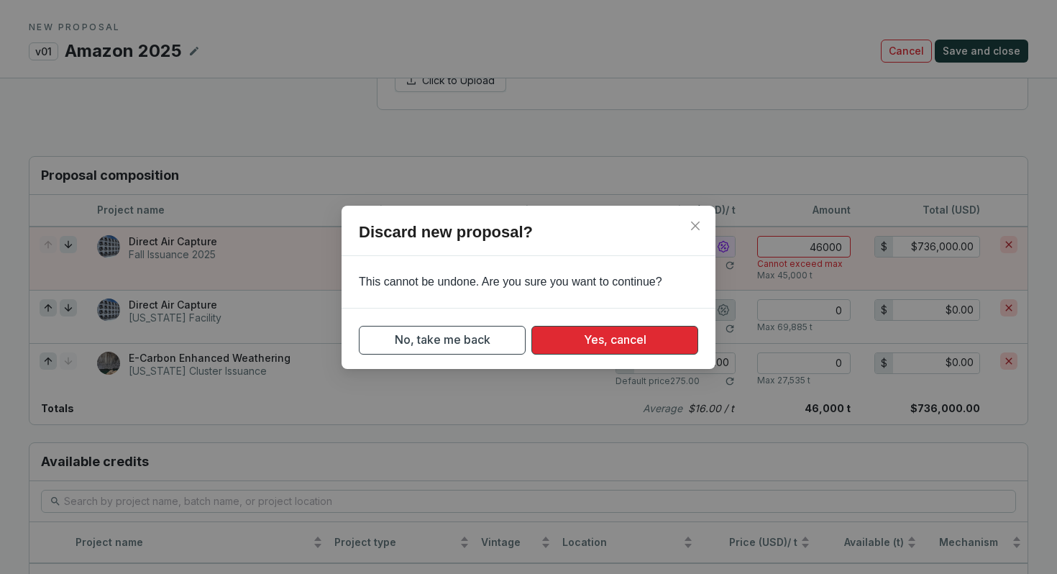
click at [562, 339] on button "Yes, cancel" at bounding box center [614, 340] width 167 height 29
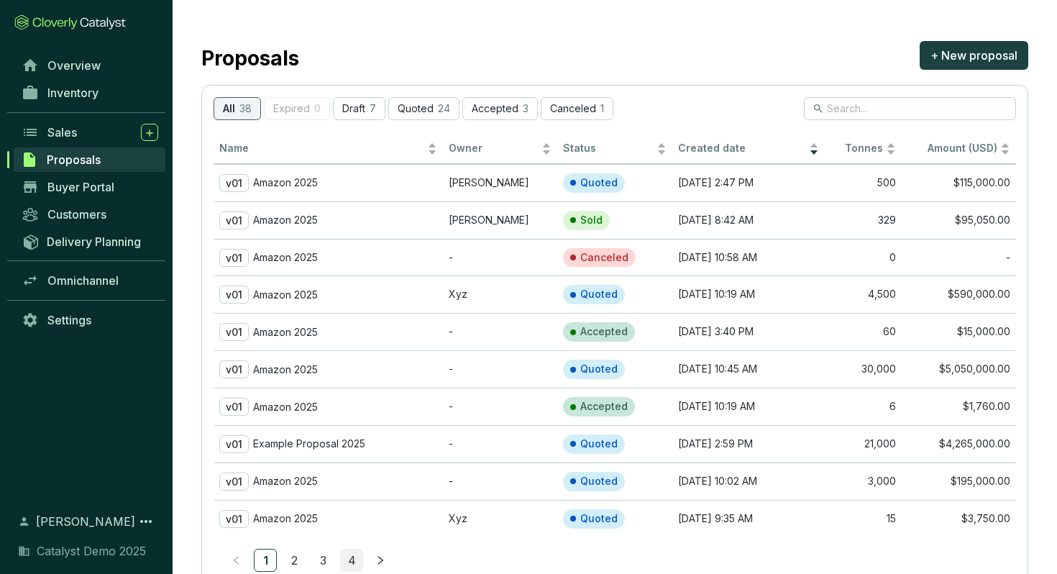
click at [351, 557] on link "4" at bounding box center [352, 560] width 22 height 22
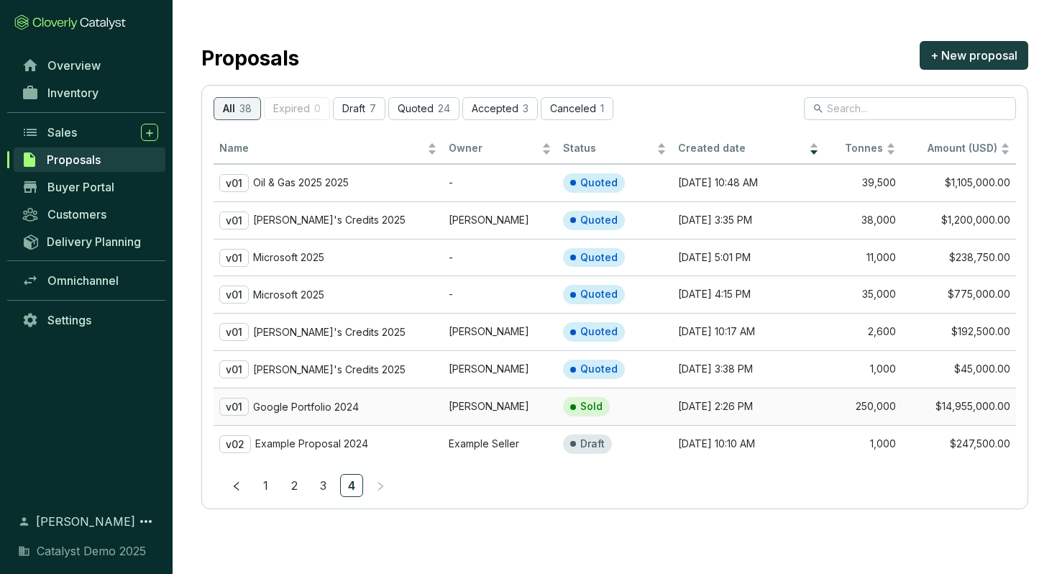
click at [329, 412] on p "Google Portfolio 2024" at bounding box center [306, 406] width 106 height 13
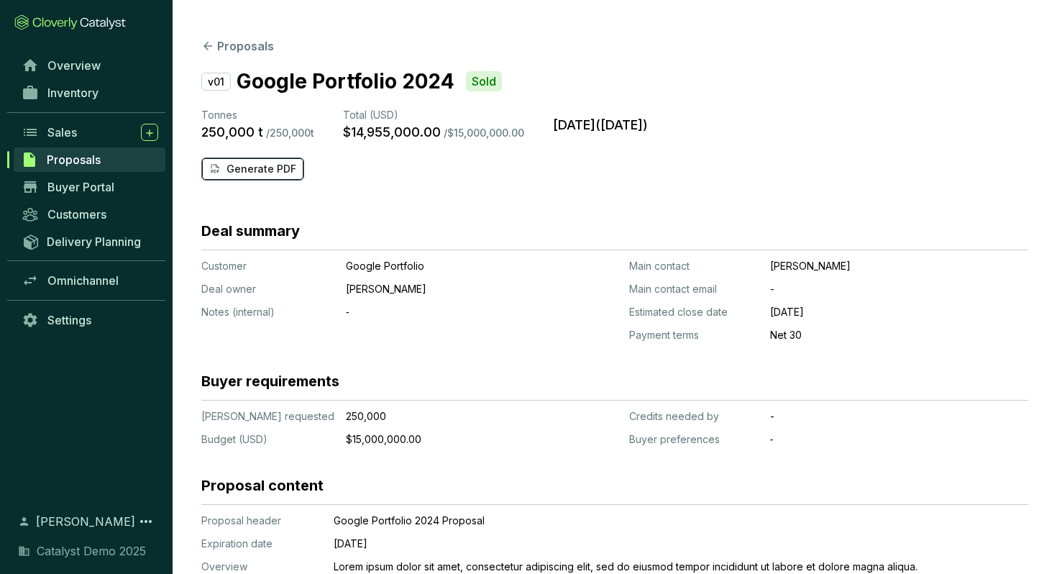
click at [247, 170] on p "Generate PDF" at bounding box center [261, 169] width 70 height 14
click at [116, 188] on link "Buyer Portal" at bounding box center [89, 187] width 151 height 24
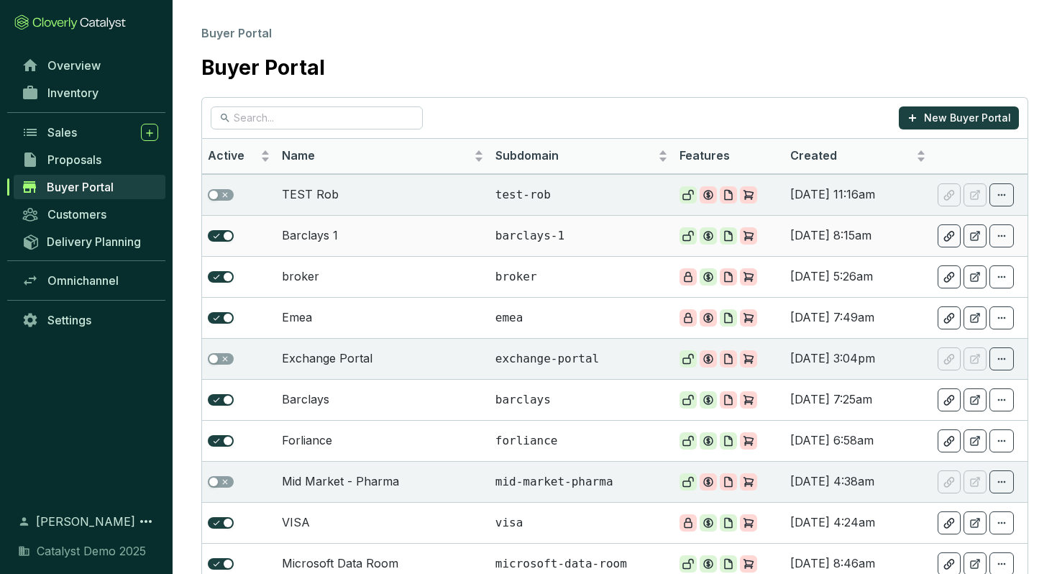
click at [366, 233] on td "Barclays 1" at bounding box center [382, 235] width 213 height 41
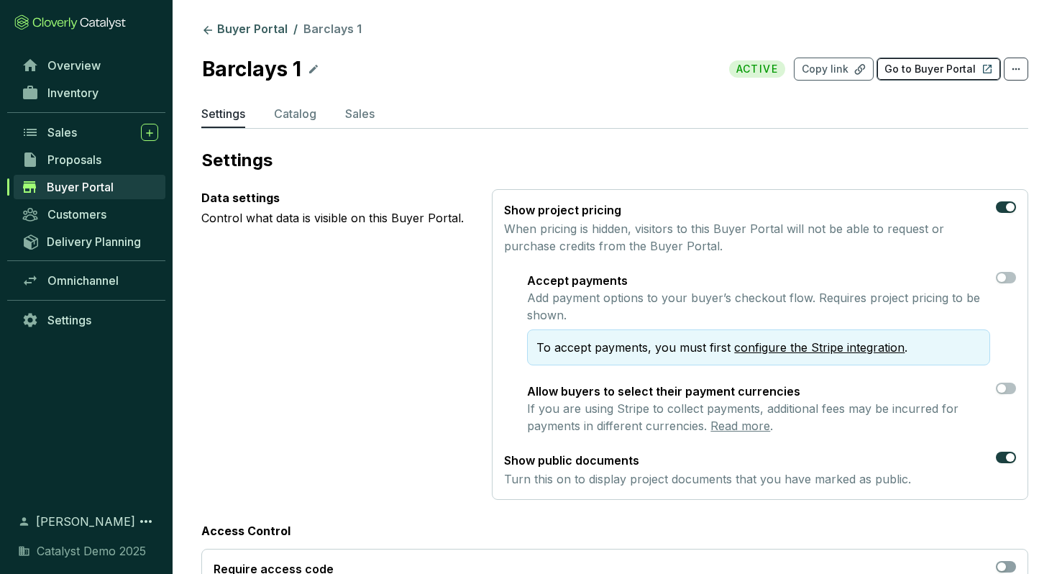
click at [918, 73] on p "Go to Buyer Portal" at bounding box center [929, 69] width 91 height 14
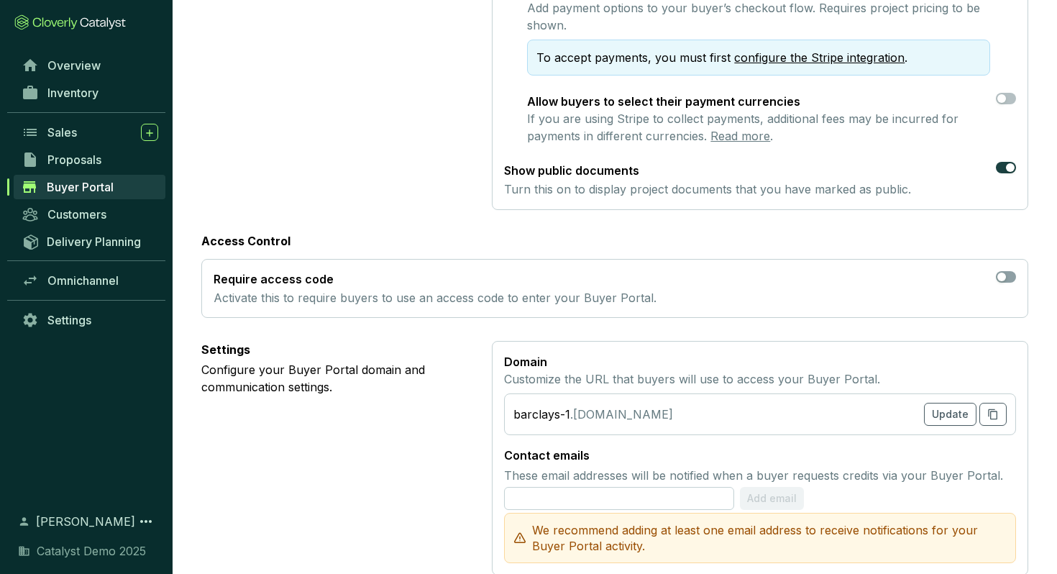
scroll to position [292, 0]
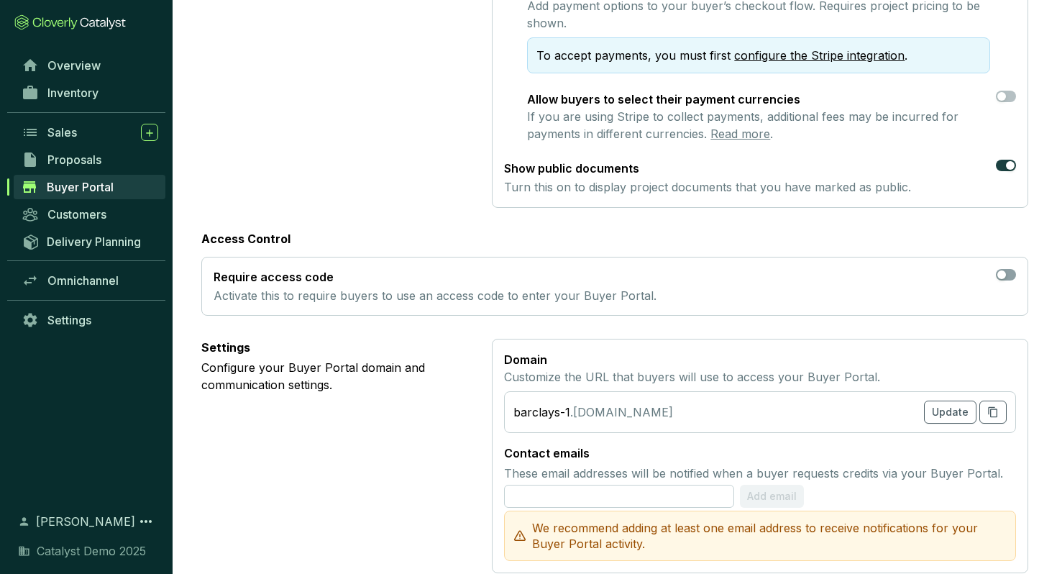
click at [249, 278] on p "Require access code" at bounding box center [434, 277] width 443 height 16
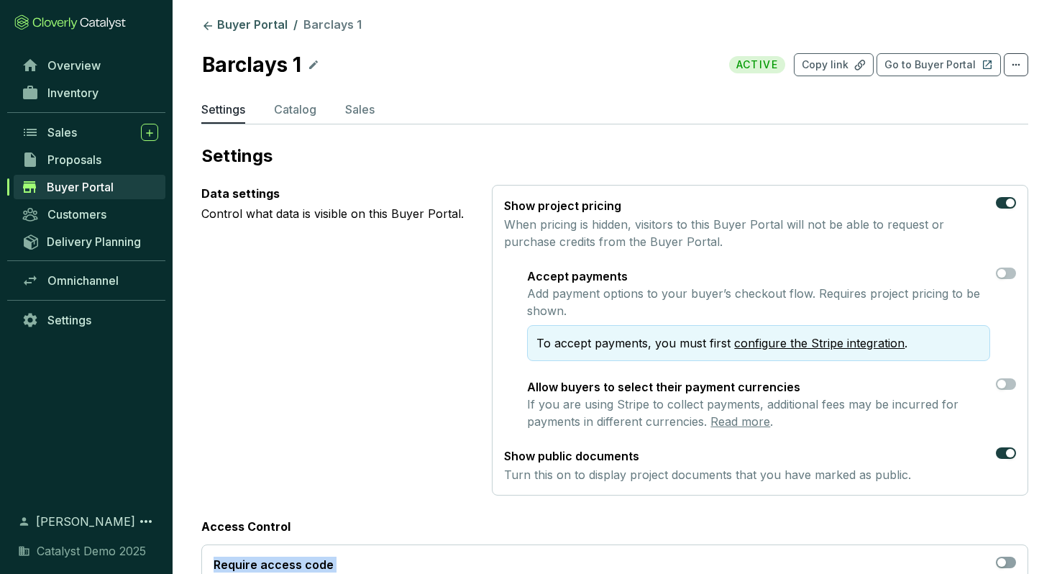
scroll to position [0, 0]
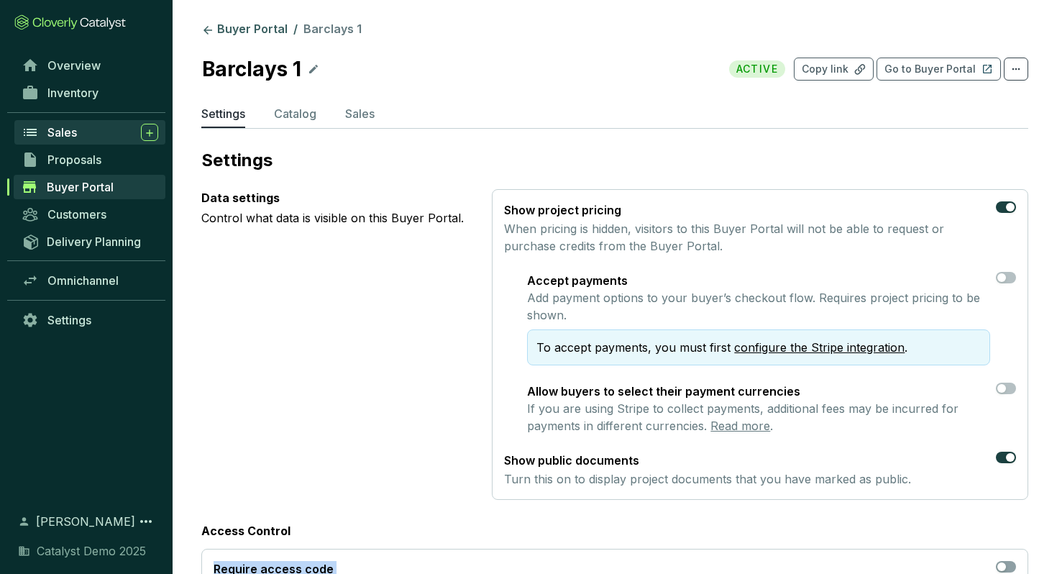
click at [94, 132] on div "Sales" at bounding box center [102, 132] width 111 height 17
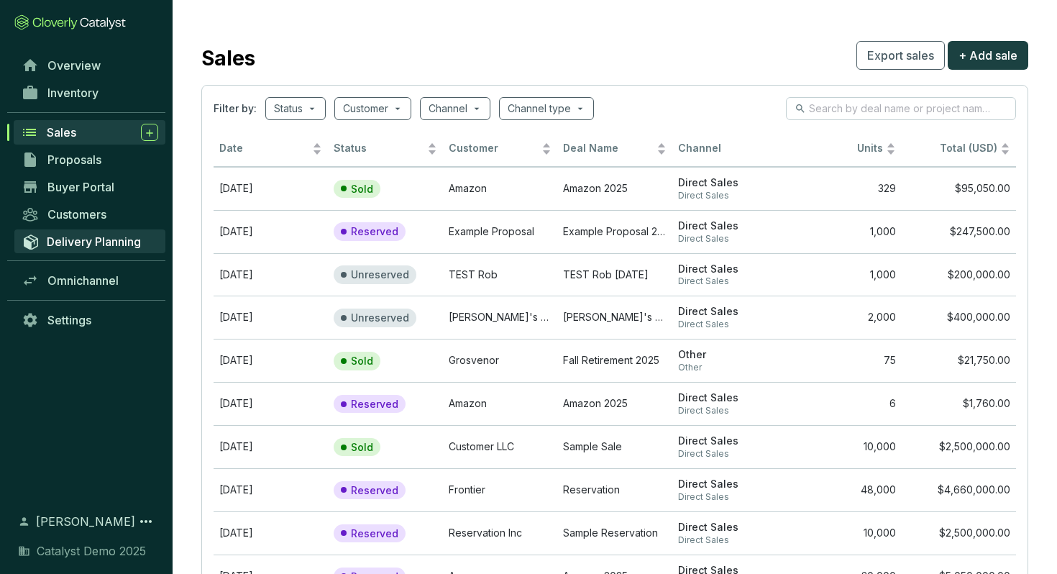
click at [101, 244] on span "Delivery Planning" at bounding box center [94, 241] width 94 height 14
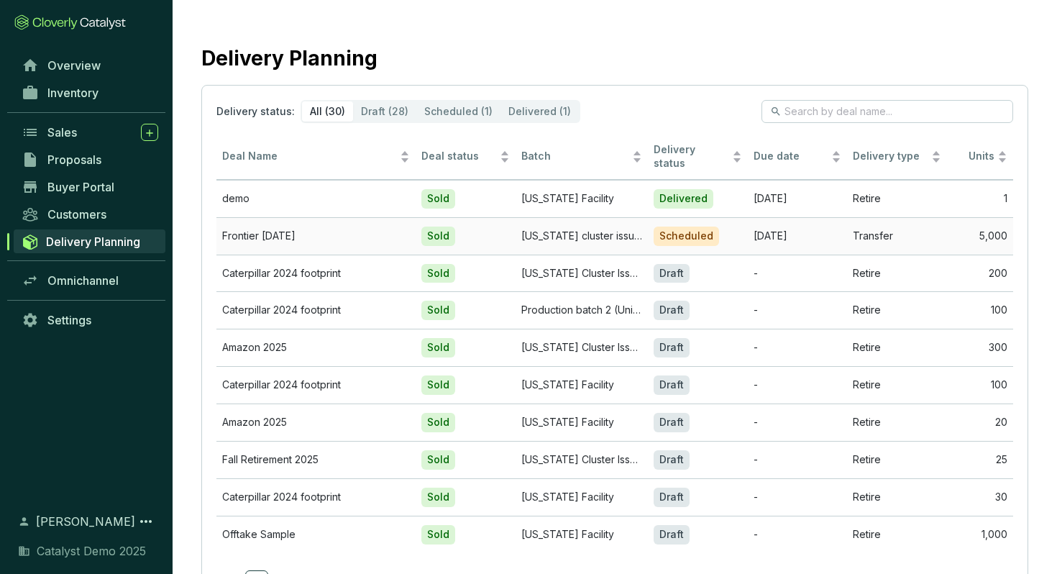
click at [352, 230] on td "Frontier August 2025" at bounding box center [315, 235] width 199 height 37
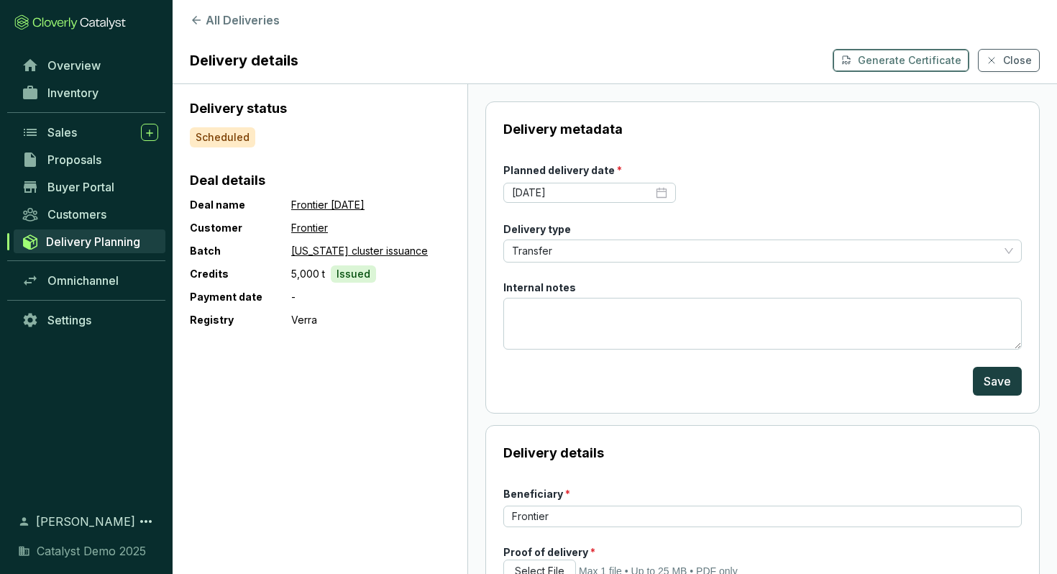
click at [889, 62] on p "Generate Certificate" at bounding box center [910, 60] width 104 height 14
click at [90, 279] on span "Omnichannel" at bounding box center [82, 280] width 71 height 14
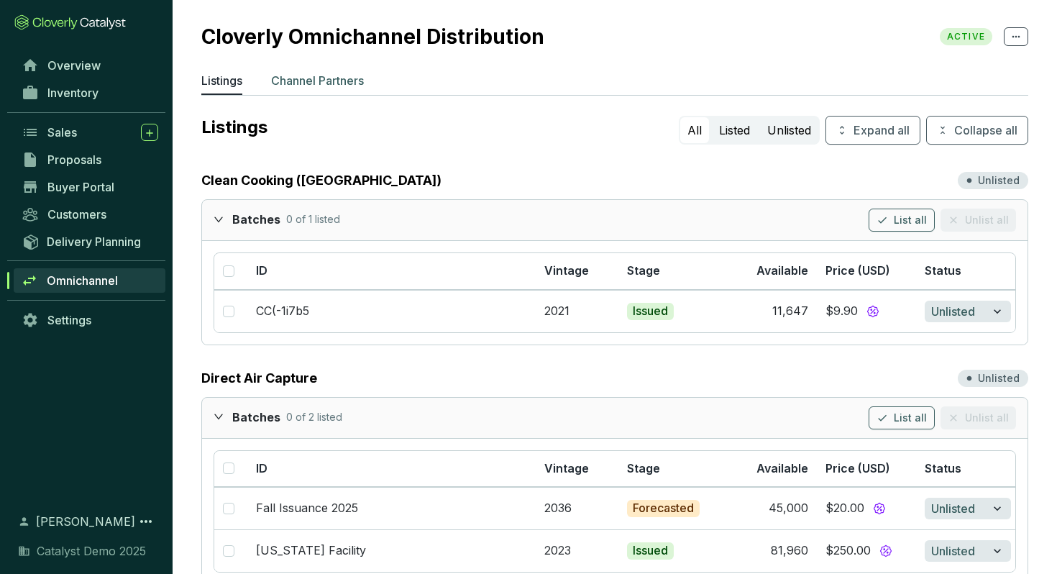
click at [292, 81] on p "Channel Partners" at bounding box center [317, 80] width 93 height 17
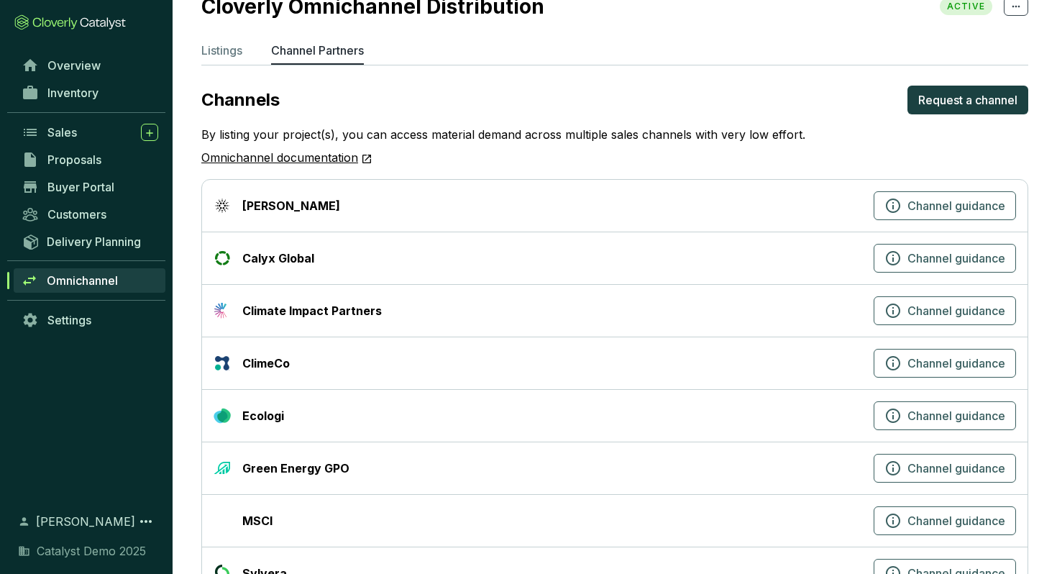
scroll to position [27, 0]
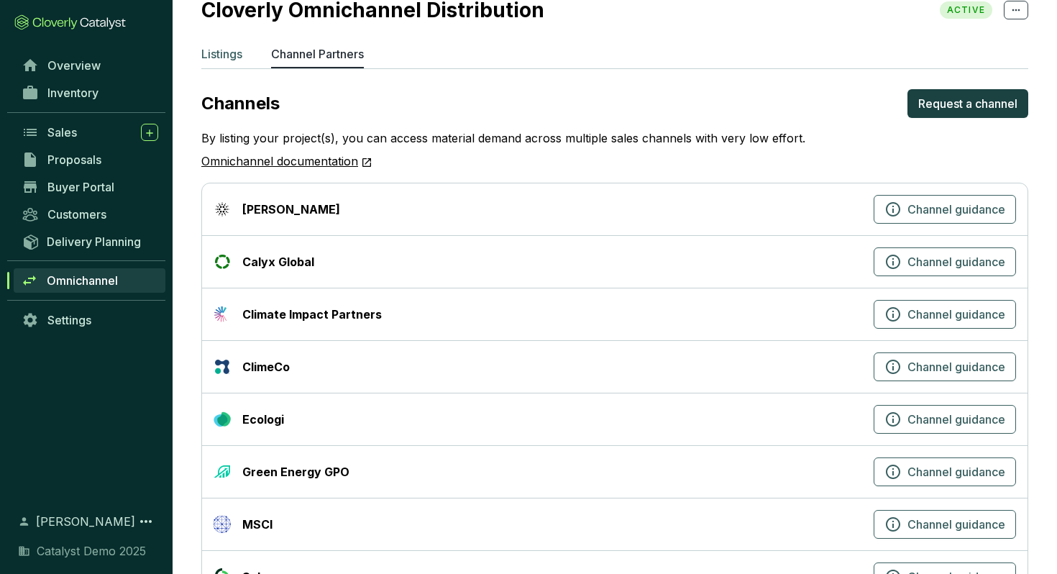
click at [222, 55] on p "Listings" at bounding box center [221, 53] width 41 height 17
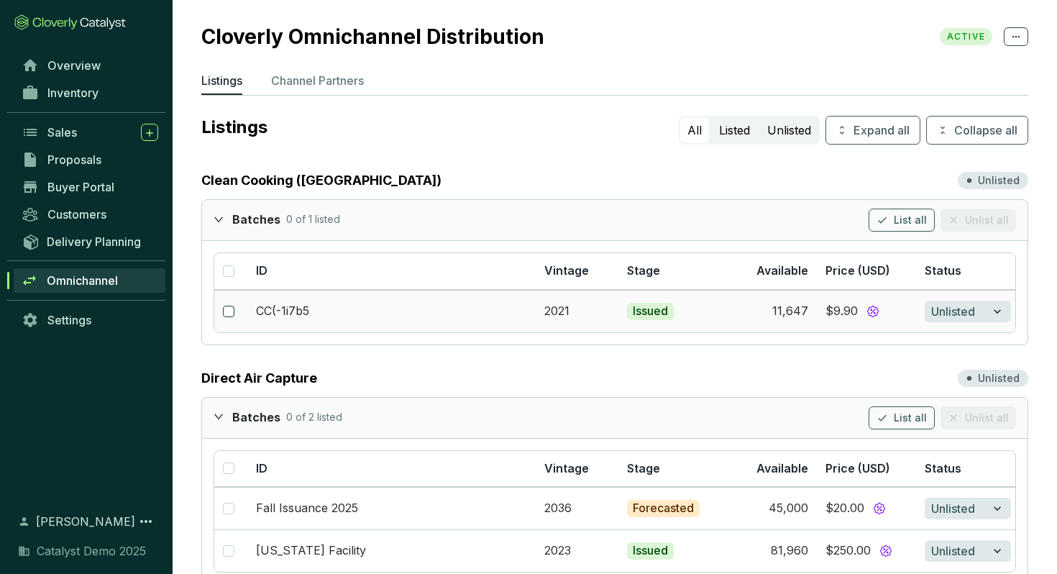
click at [229, 307] on input "checkbox" at bounding box center [229, 312] width 12 height 12
checkbox input "true"
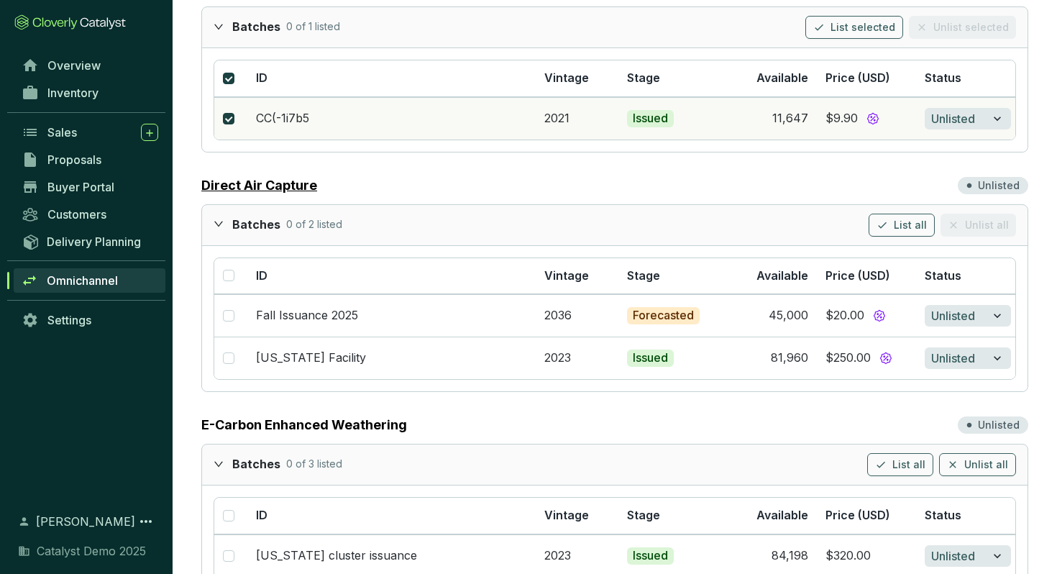
scroll to position [206, 0]
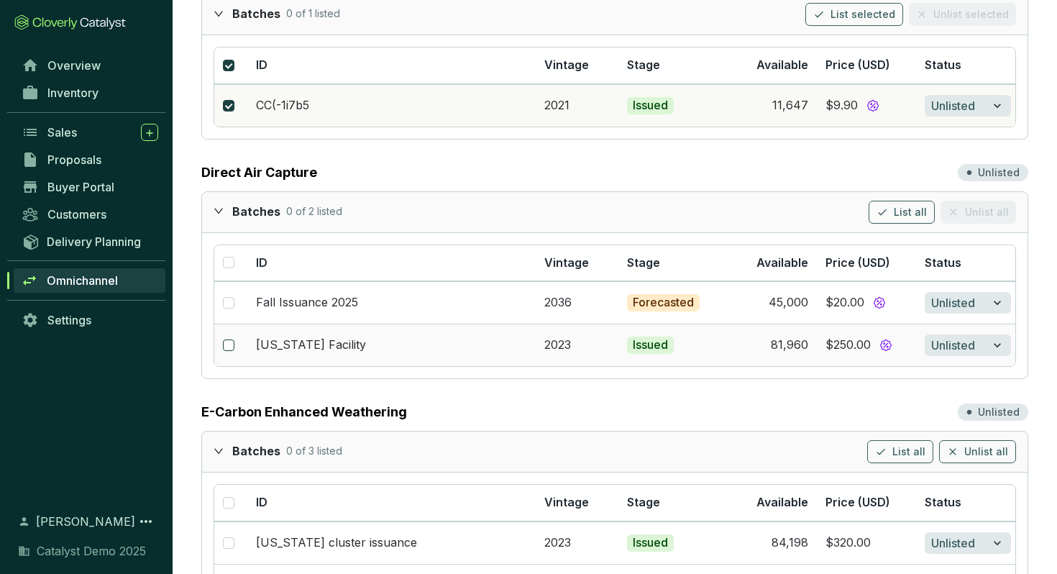
click at [231, 344] on input "checkbox" at bounding box center [229, 345] width 12 height 12
checkbox input "true"
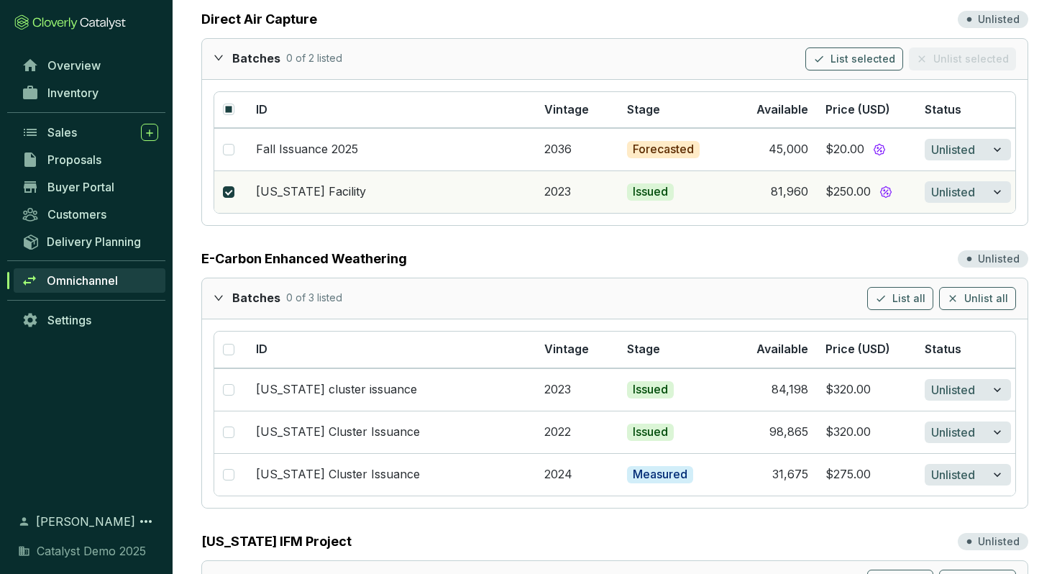
scroll to position [364, 0]
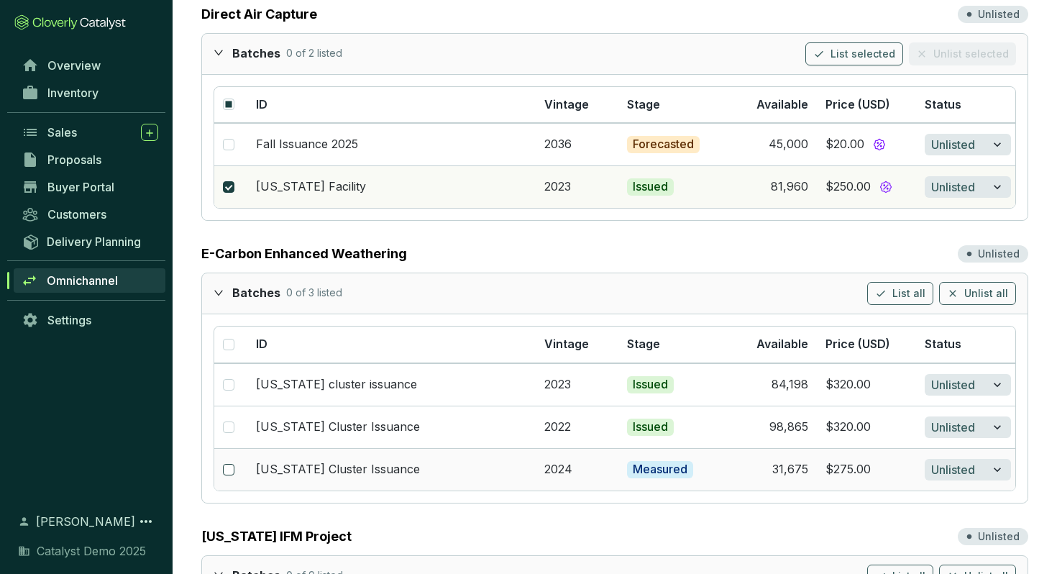
click at [229, 466] on input "checkbox" at bounding box center [229, 470] width 12 height 12
checkbox input "true"
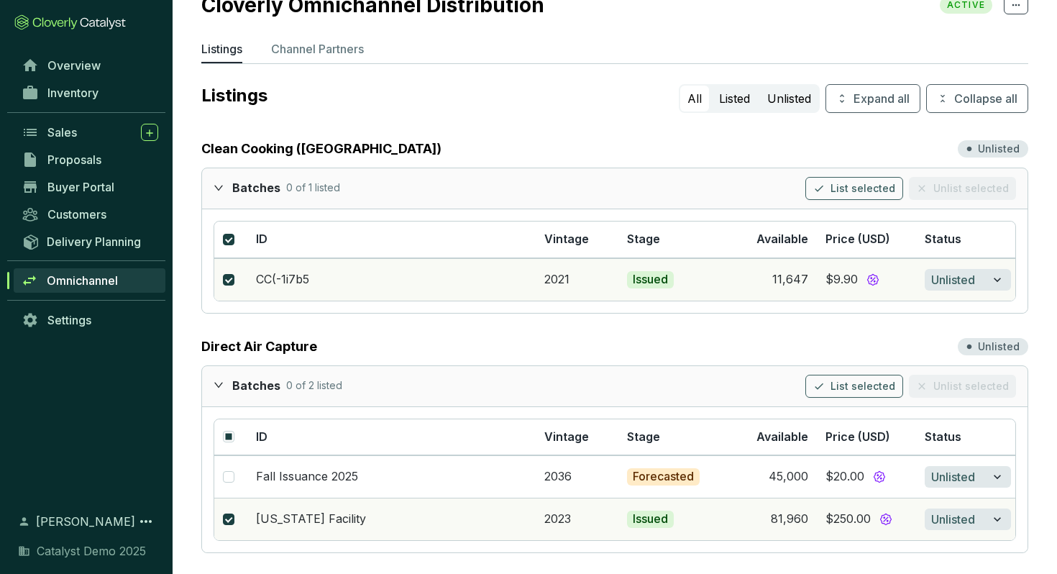
scroll to position [0, 0]
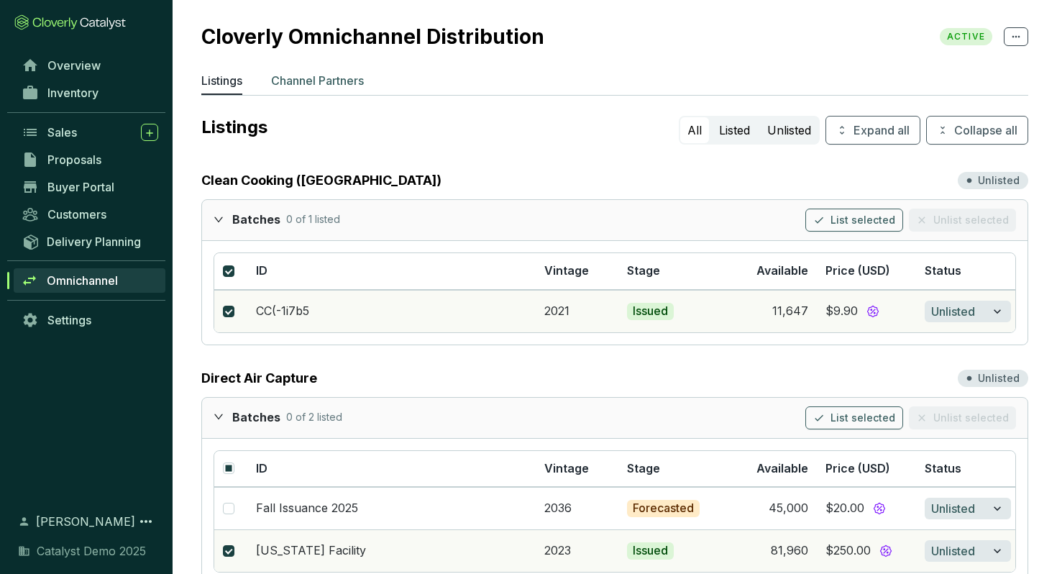
click at [328, 81] on p "Channel Partners" at bounding box center [317, 80] width 93 height 17
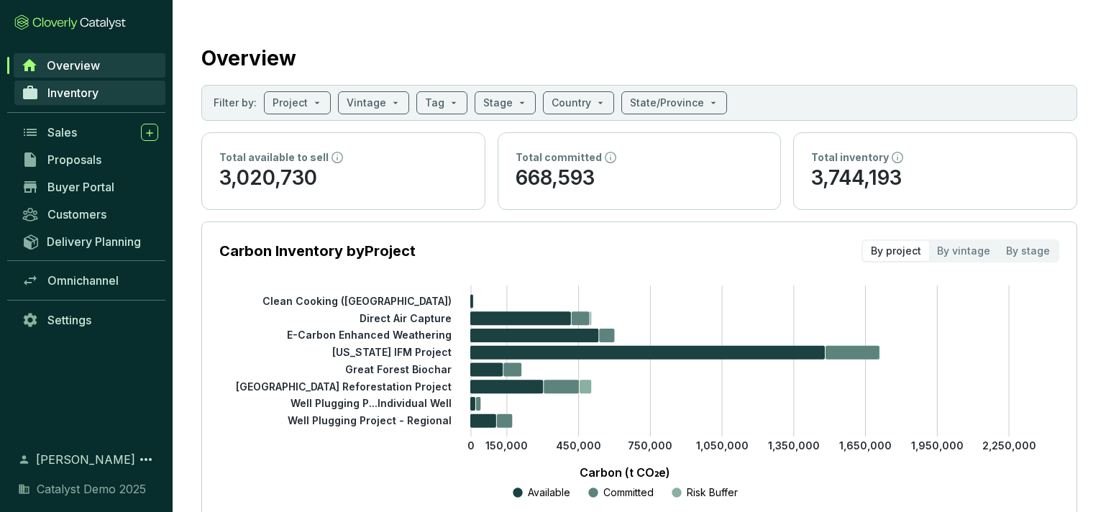
click at [79, 93] on span "Inventory" at bounding box center [72, 93] width 51 height 14
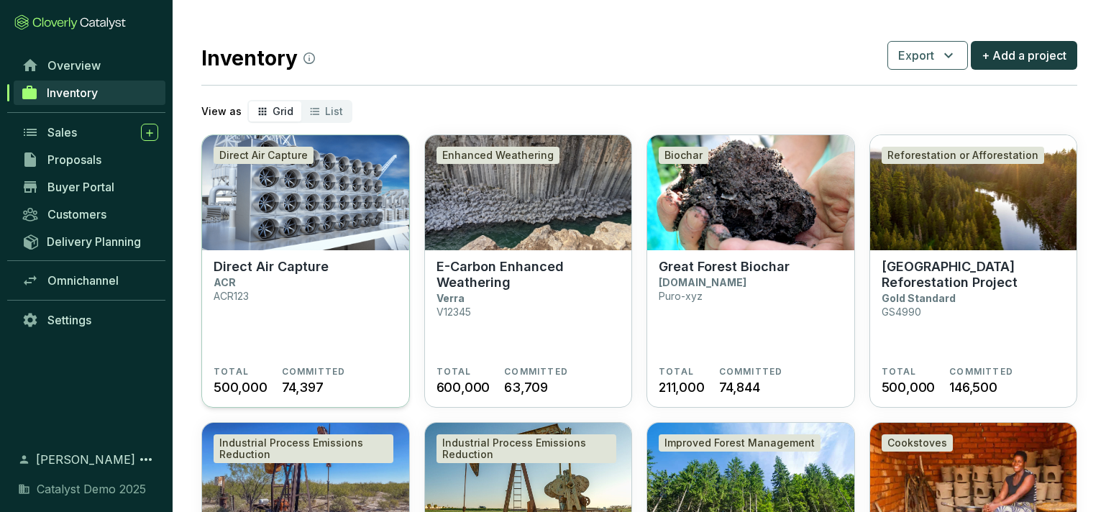
click at [325, 190] on img at bounding box center [305, 192] width 207 height 115
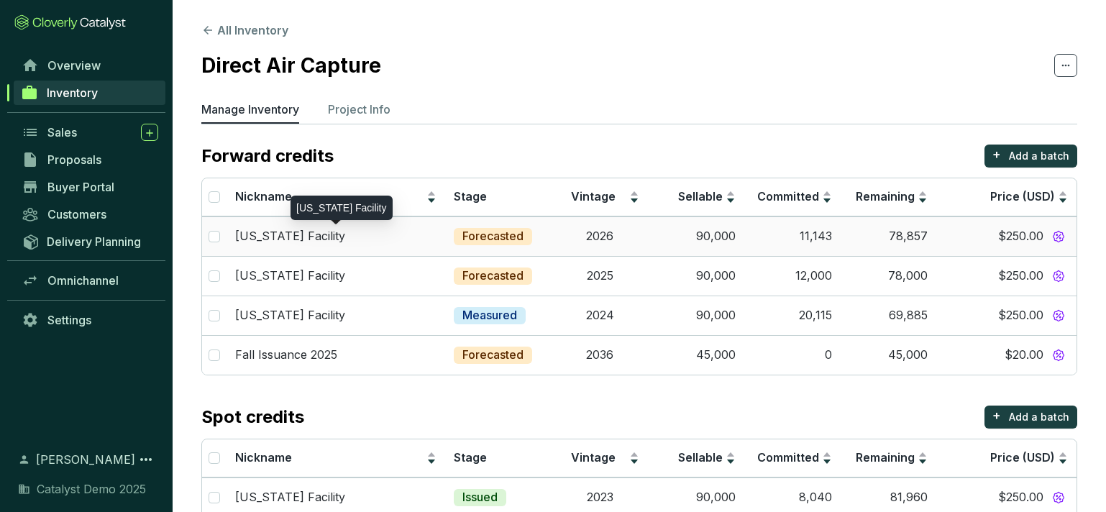
click at [340, 232] on div "[US_STATE] Facility" at bounding box center [335, 237] width 201 height 16
